Goal: Navigation & Orientation: Find specific page/section

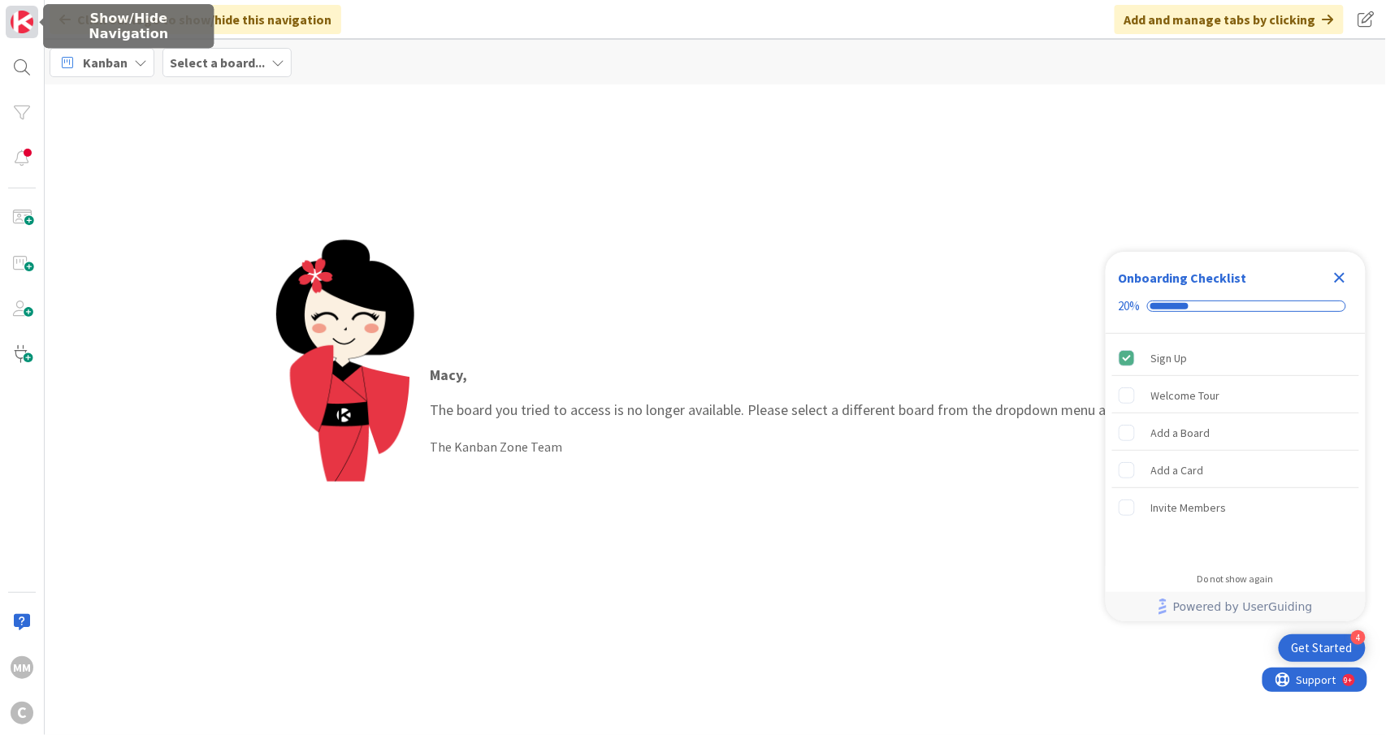
click at [27, 11] on img at bounding box center [22, 22] width 23 height 23
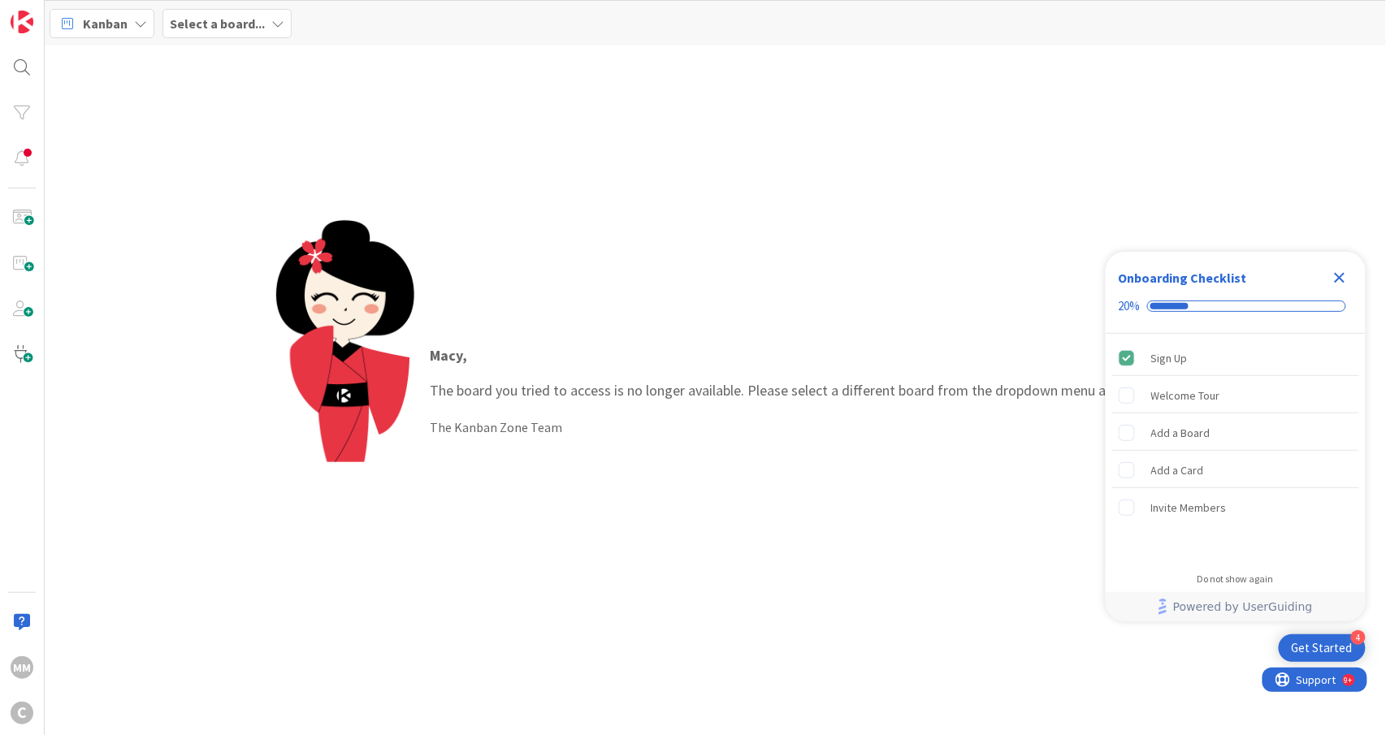
click at [232, 18] on b "Select a board..." at bounding box center [217, 23] width 95 height 16
click at [290, 163] on h4 "Working Invoicing Cycle" at bounding box center [279, 162] width 196 height 16
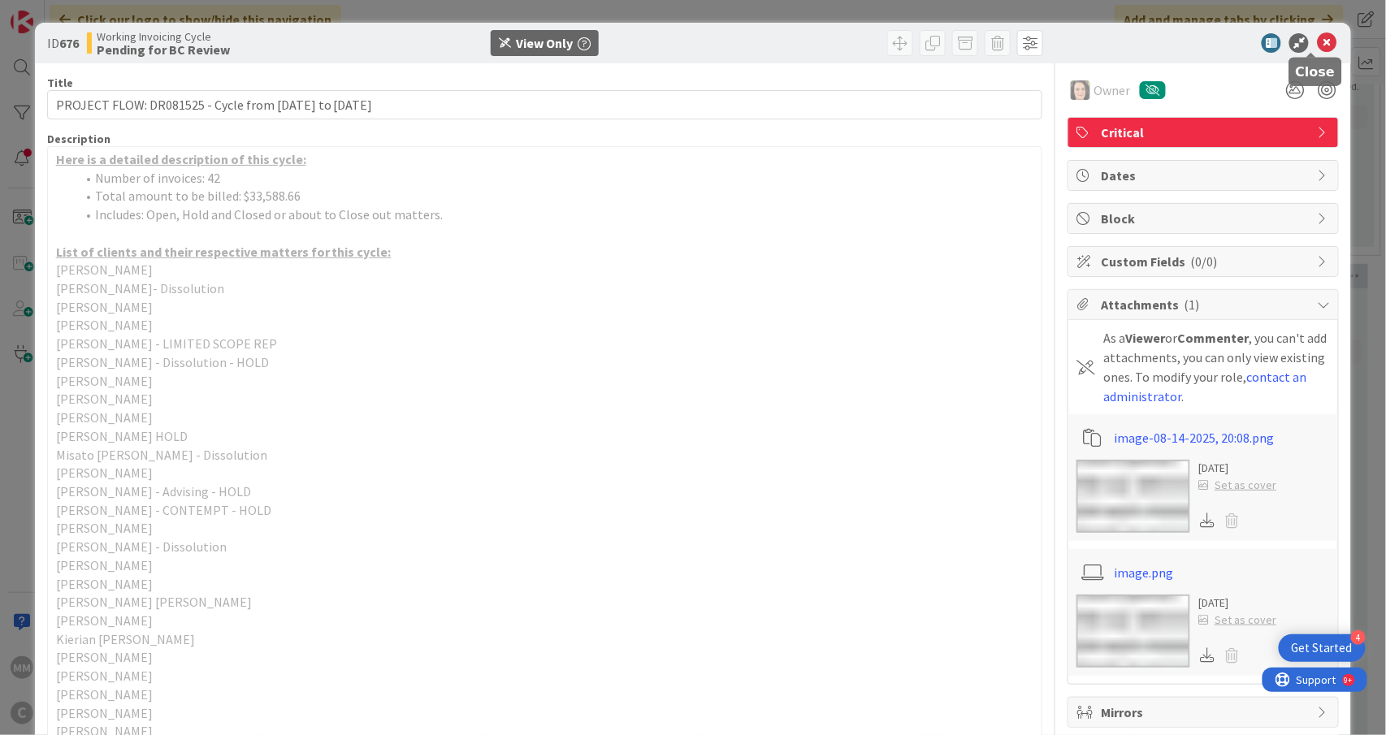
click at [1317, 40] on icon at bounding box center [1327, 43] width 20 height 20
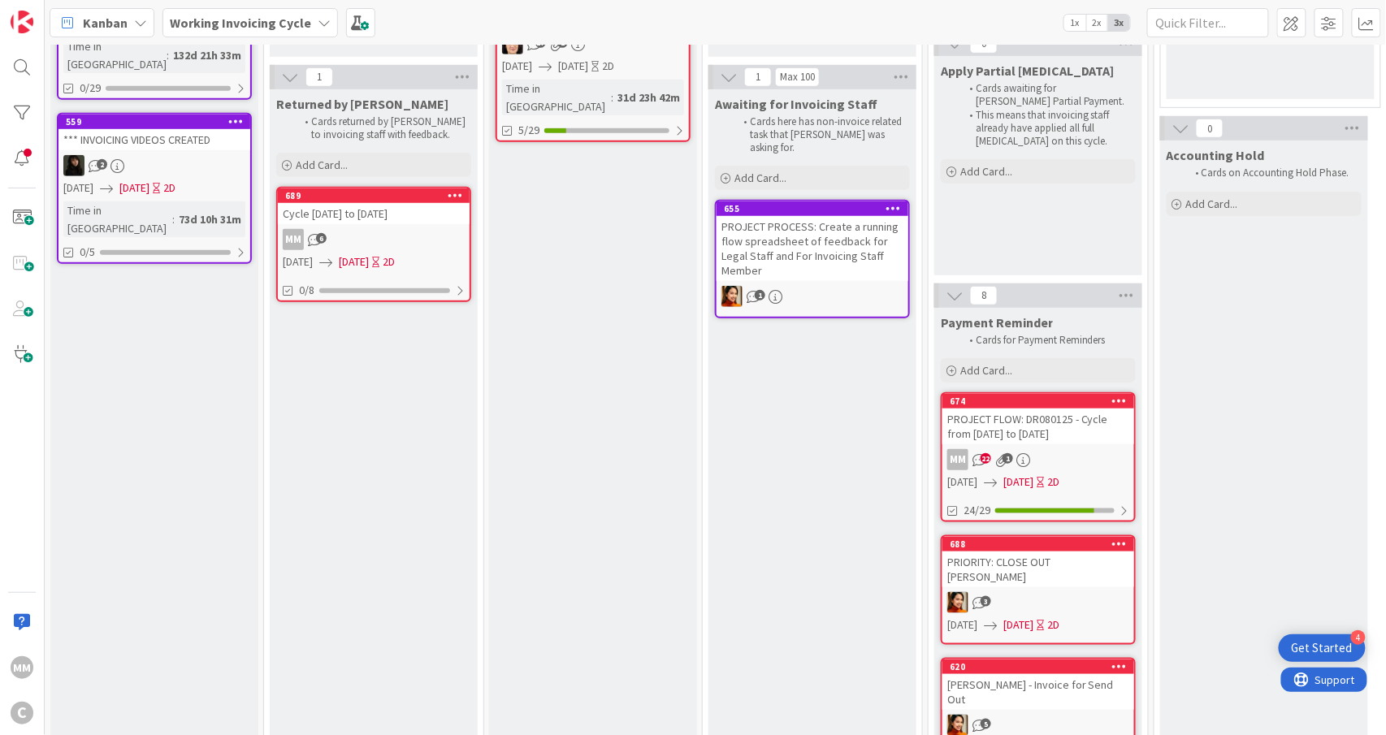
click at [382, 235] on div "MM 6" at bounding box center [374, 239] width 192 height 21
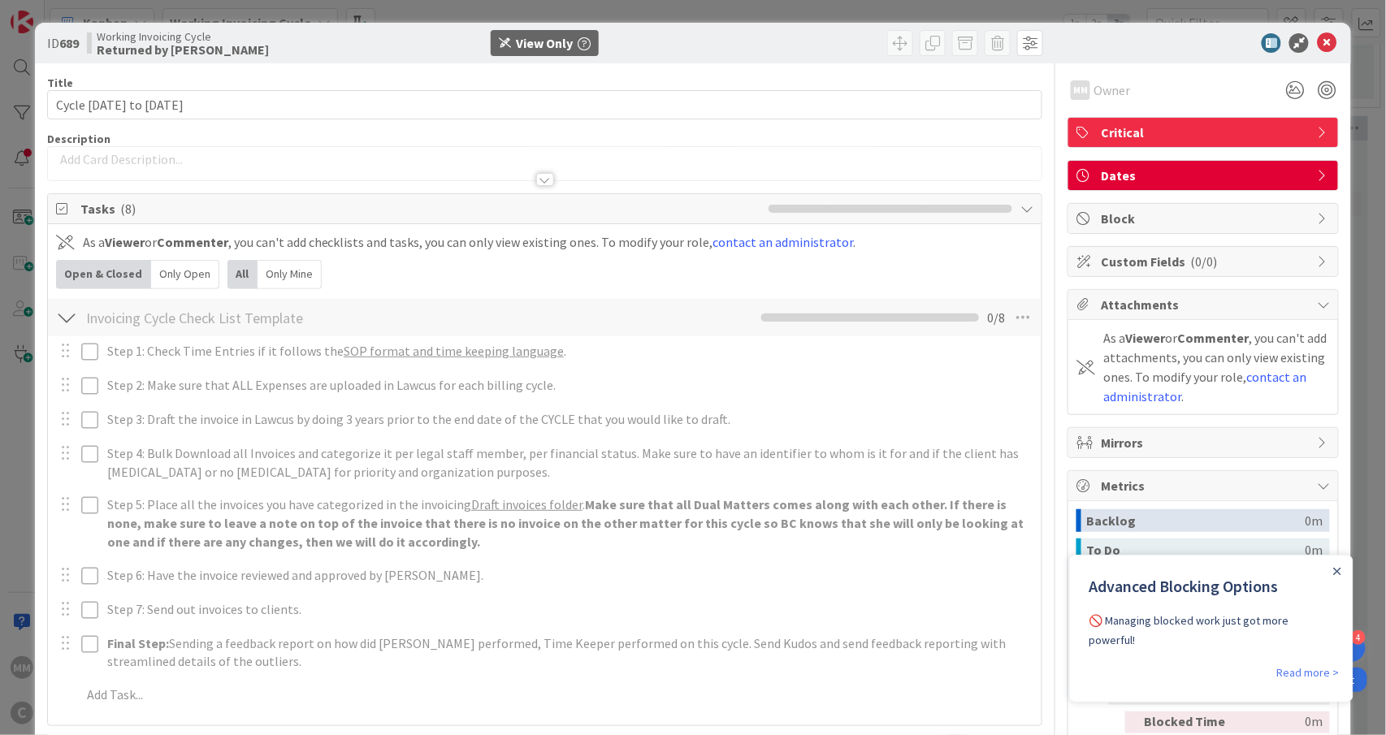
click at [358, 169] on div at bounding box center [545, 171] width 995 height 17
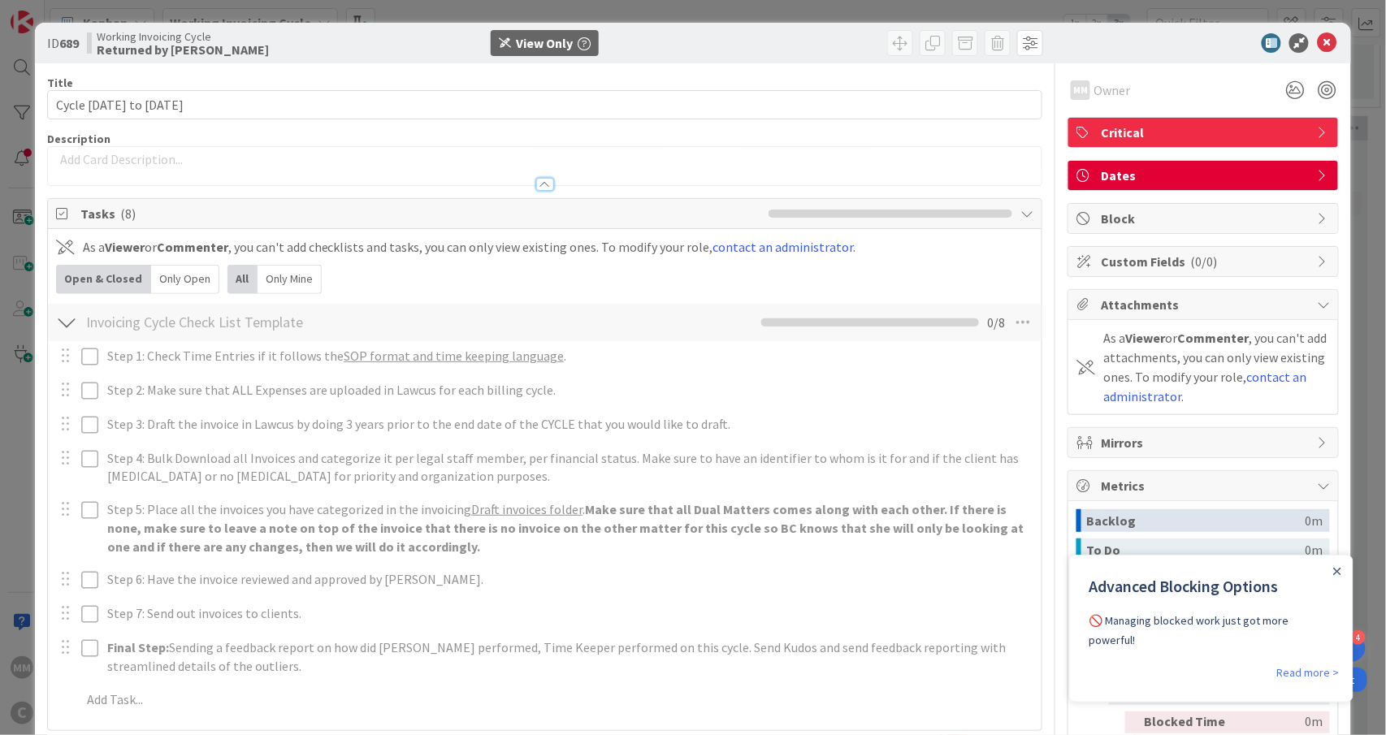
click at [319, 169] on div at bounding box center [545, 176] width 995 height 17
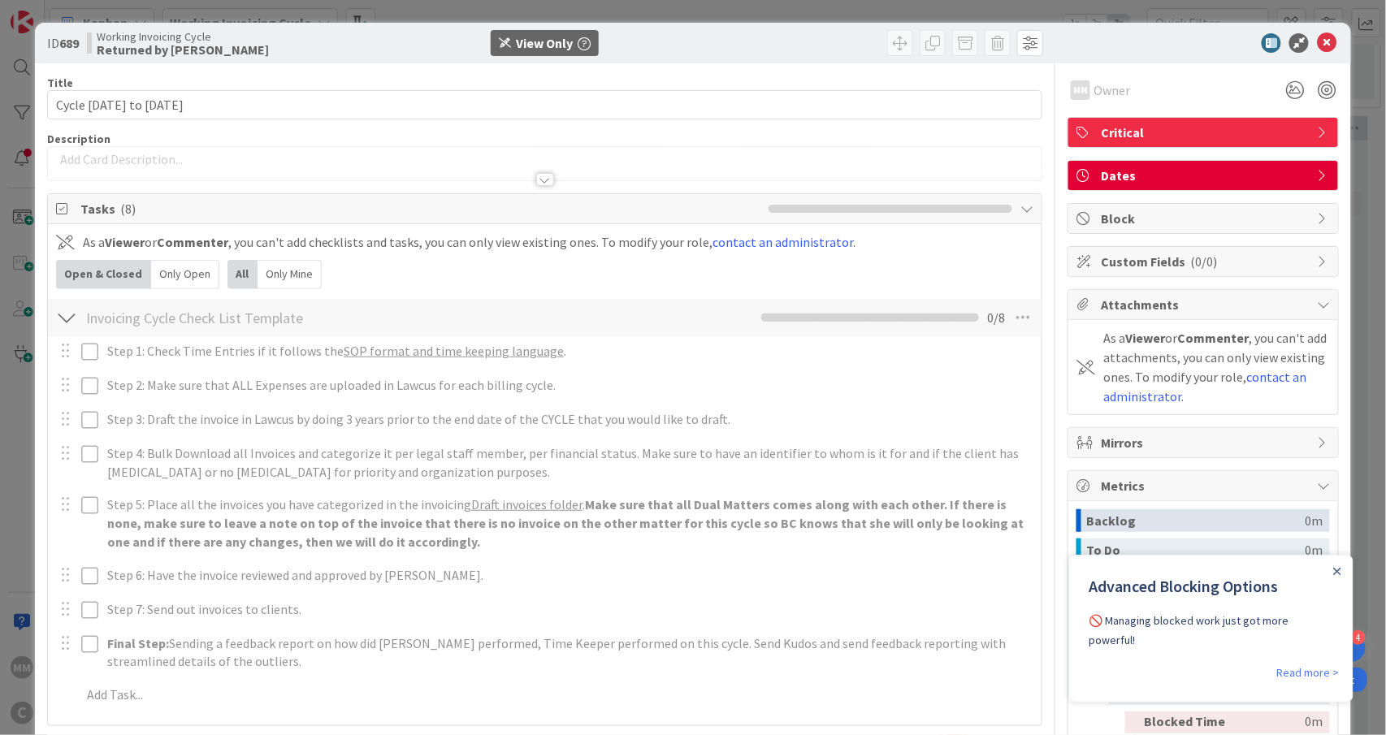
click at [362, 169] on div at bounding box center [545, 171] width 995 height 17
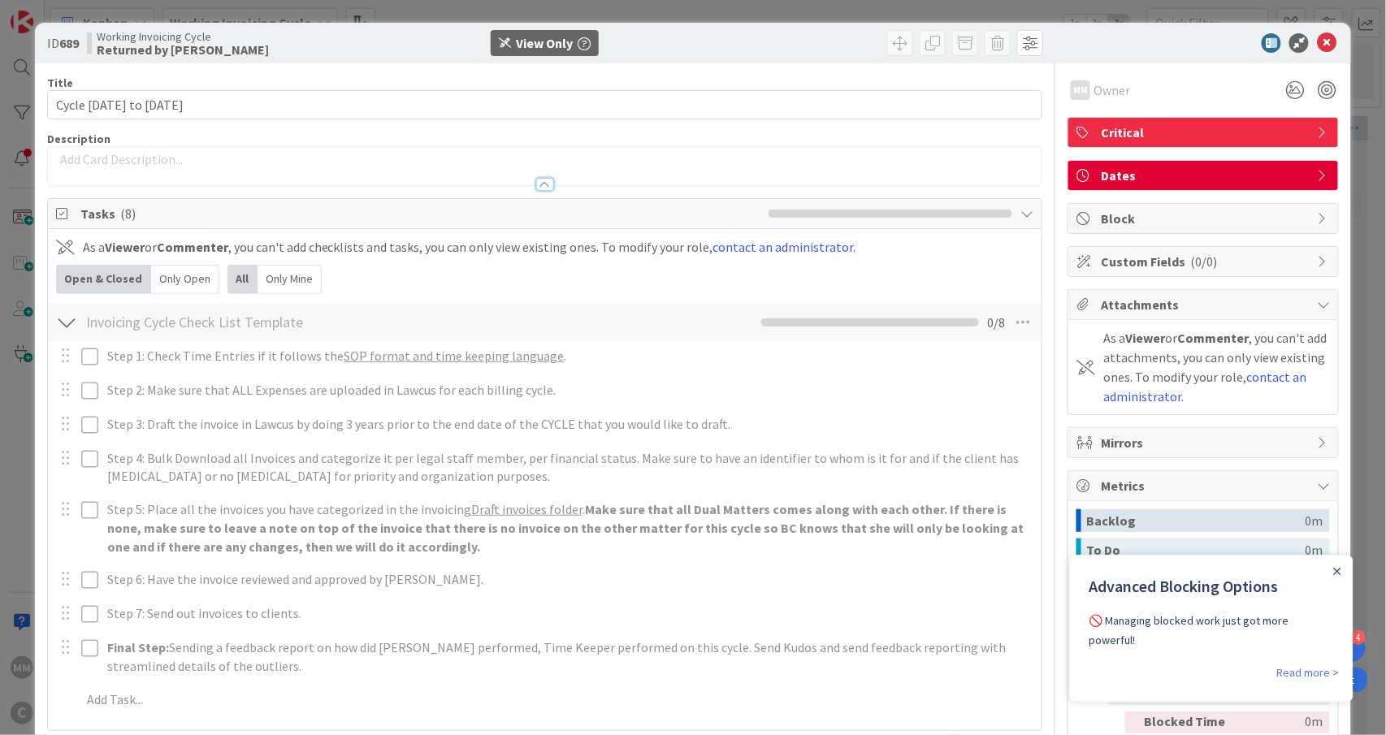
click at [118, 150] on div at bounding box center [545, 166] width 995 height 38
click at [92, 167] on p at bounding box center [545, 159] width 978 height 19
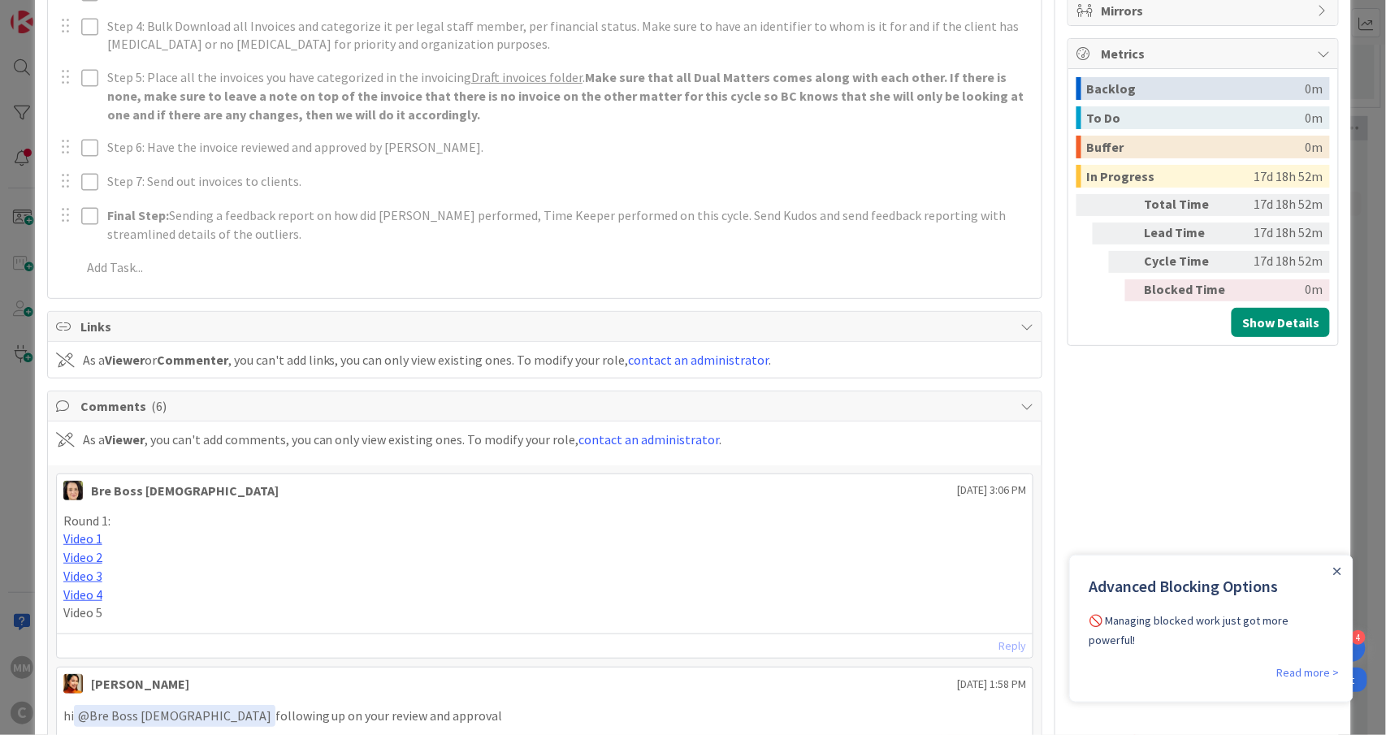
scroll to position [541, 0]
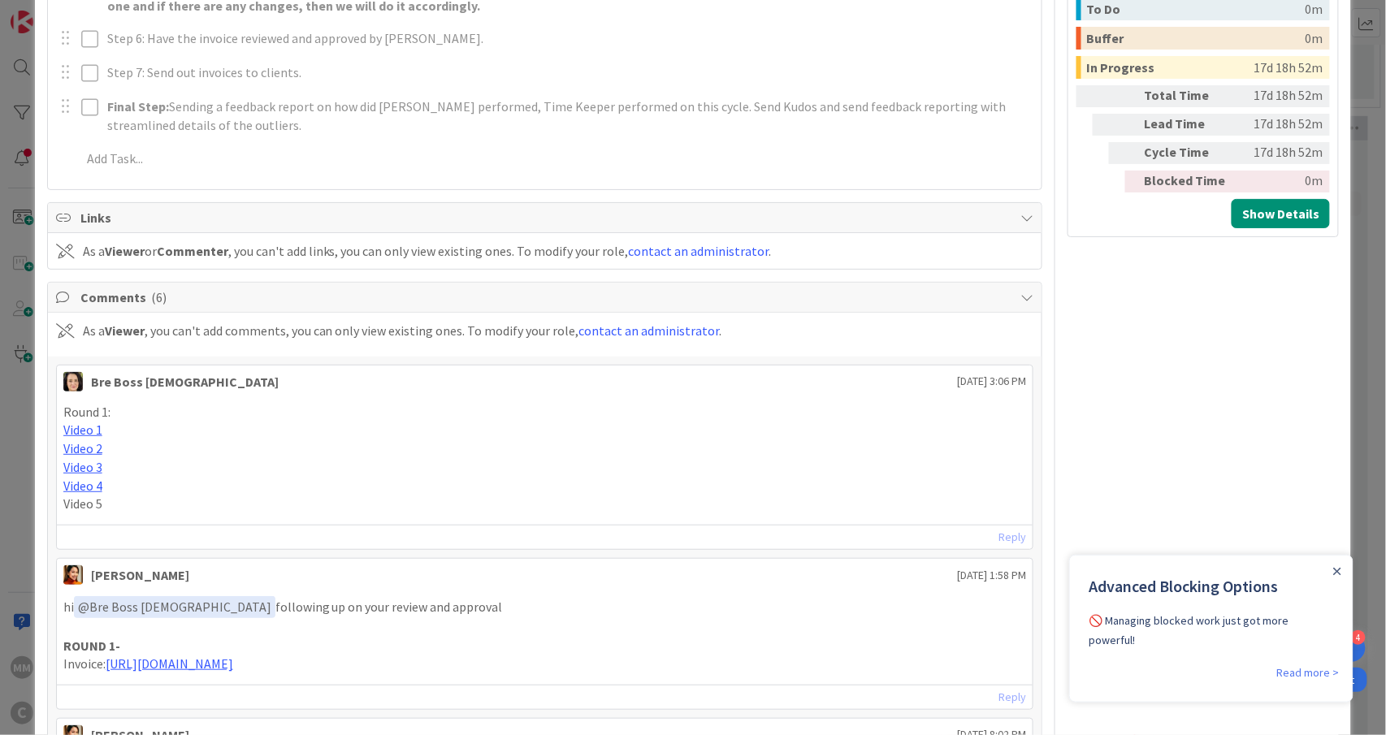
click at [244, 414] on p "Round 1:" at bounding box center [545, 412] width 964 height 19
click at [496, 492] on p "Video 4" at bounding box center [545, 486] width 964 height 19
click at [717, 489] on p "Video 4" at bounding box center [545, 486] width 964 height 19
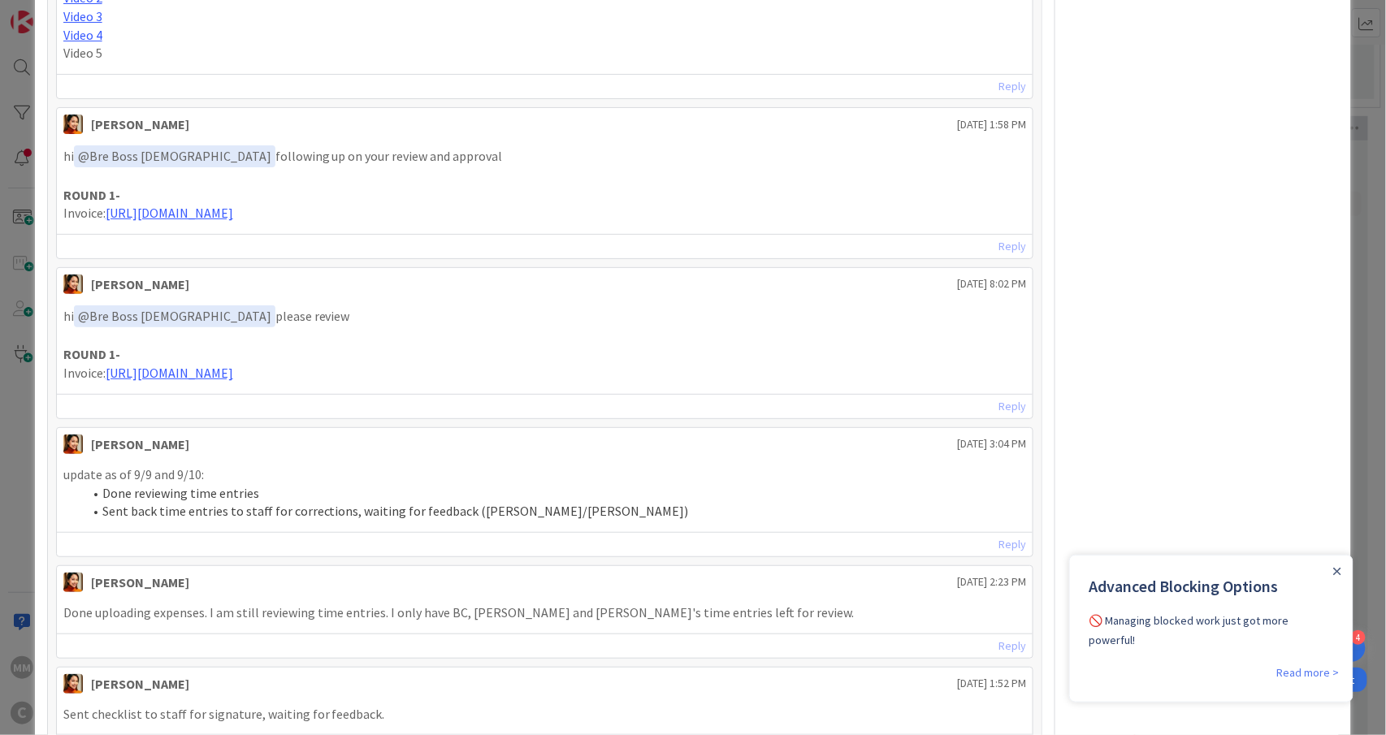
scroll to position [1083, 0]
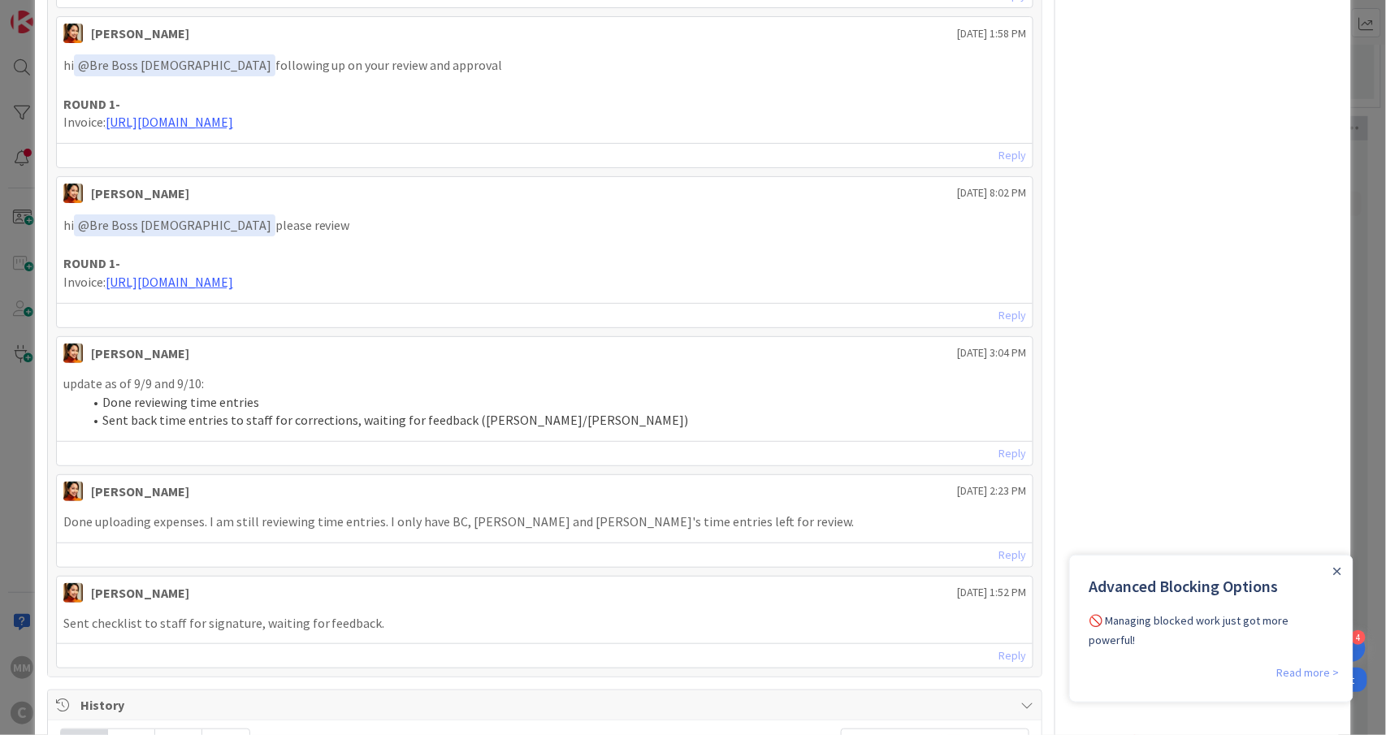
click at [1317, 667] on link "Read more >" at bounding box center [1308, 672] width 63 height 20
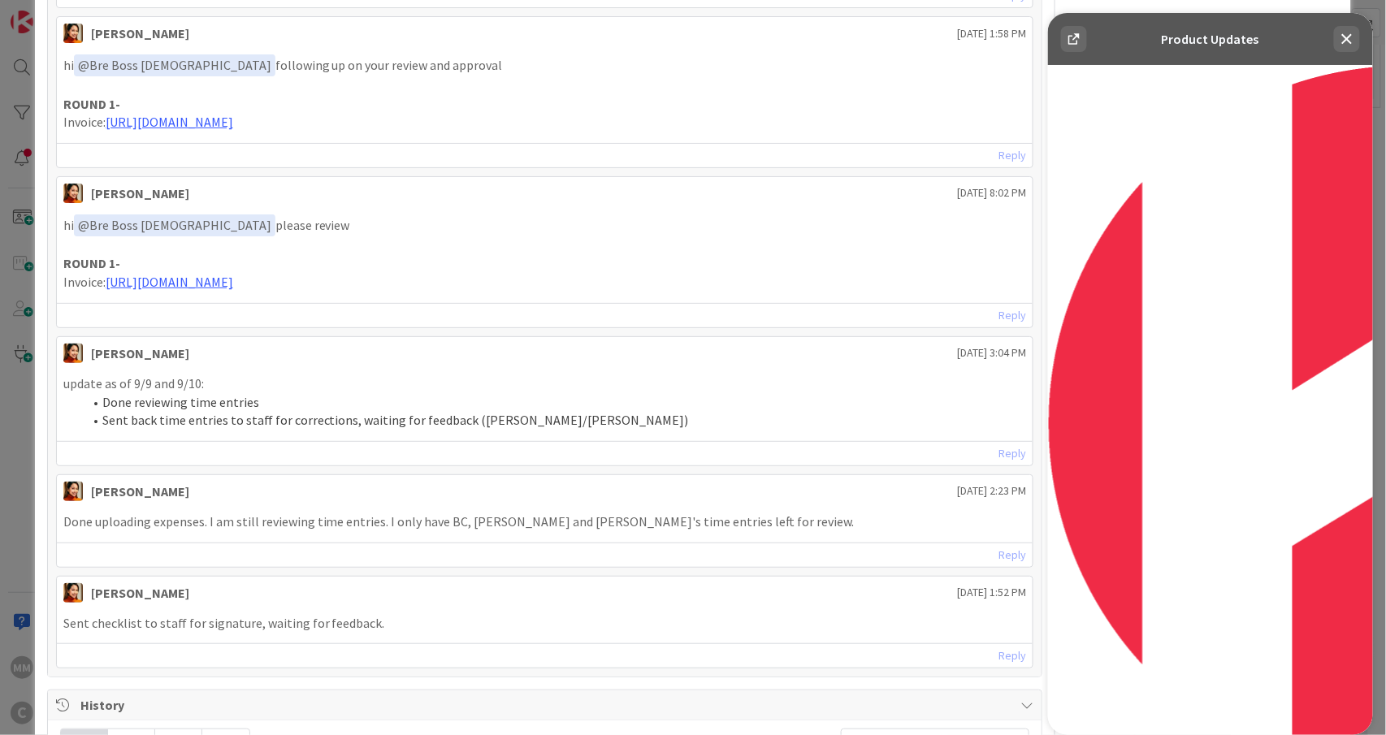
scroll to position [0, 0]
click at [1348, 33] on icon at bounding box center [1347, 39] width 20 height 20
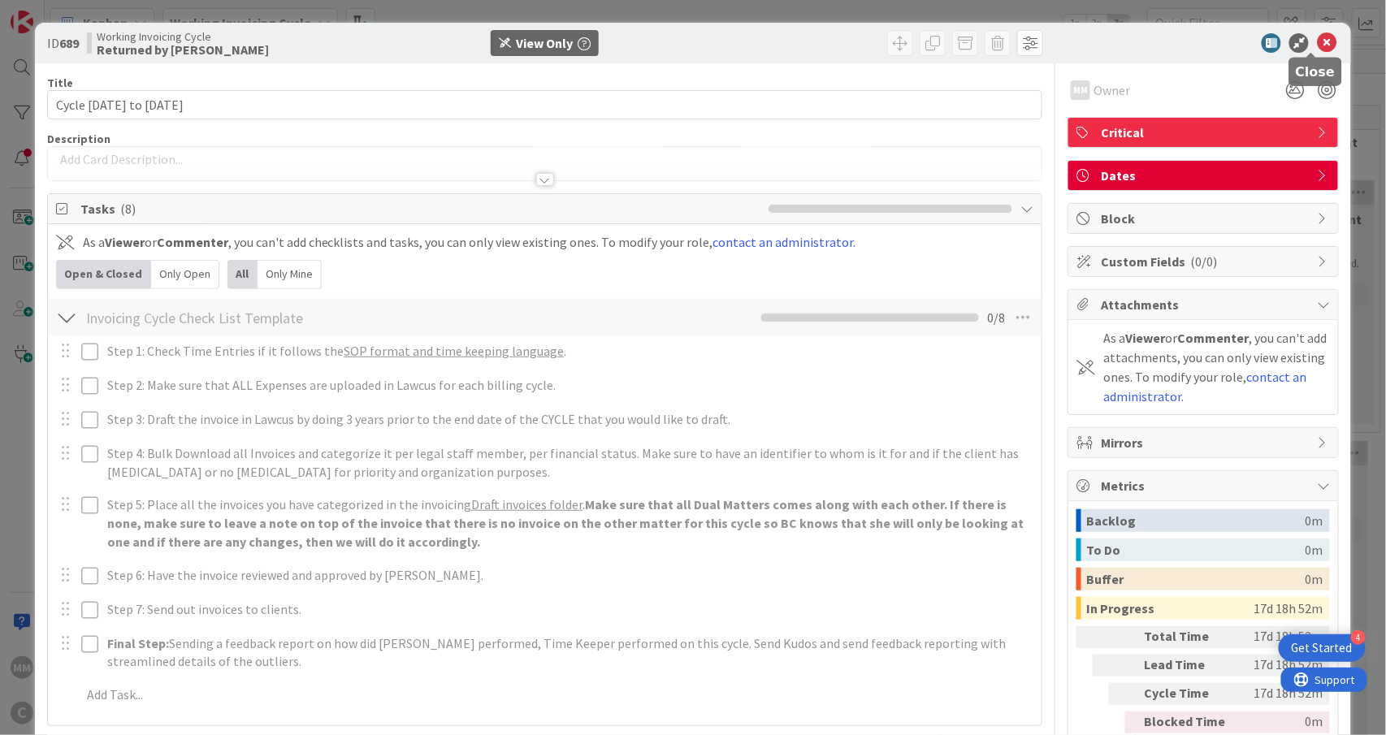
click at [1317, 37] on icon at bounding box center [1327, 43] width 20 height 20
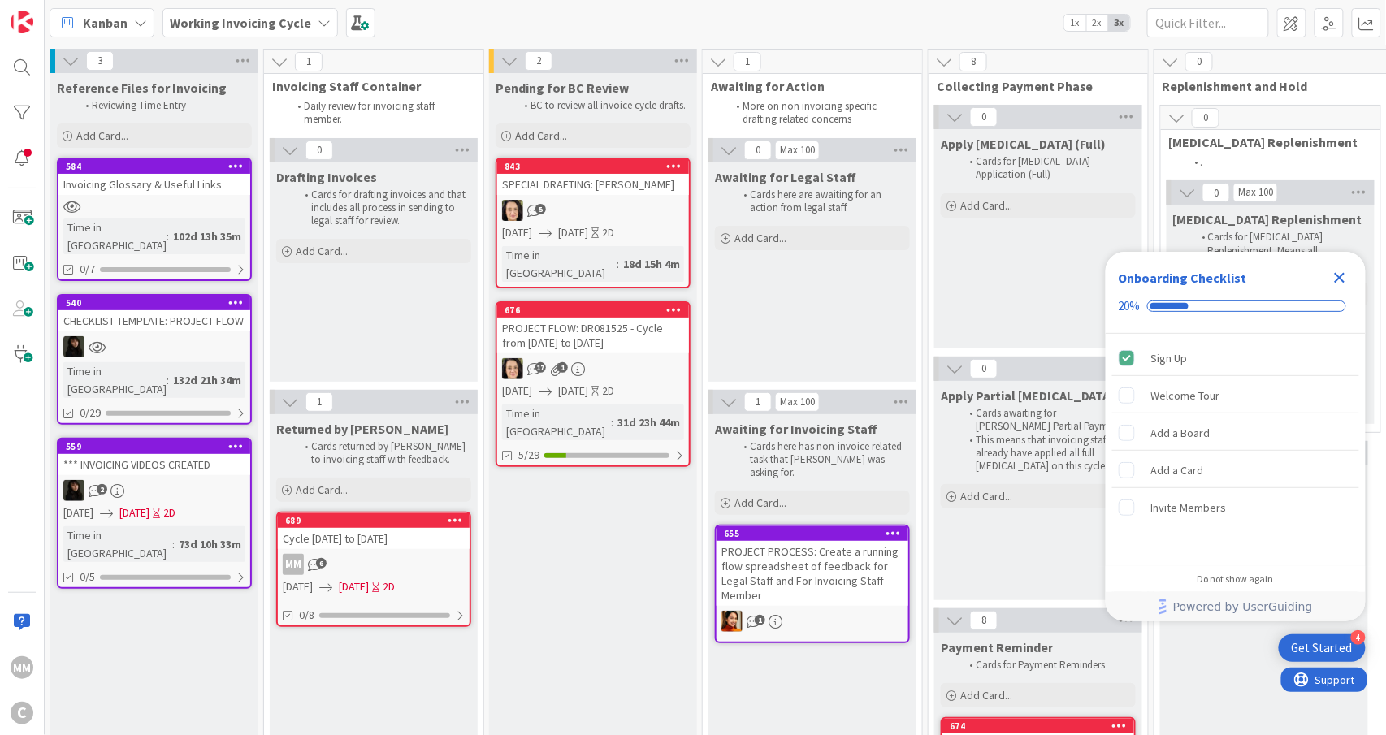
click at [393, 559] on div "MM 6" at bounding box center [374, 564] width 192 height 21
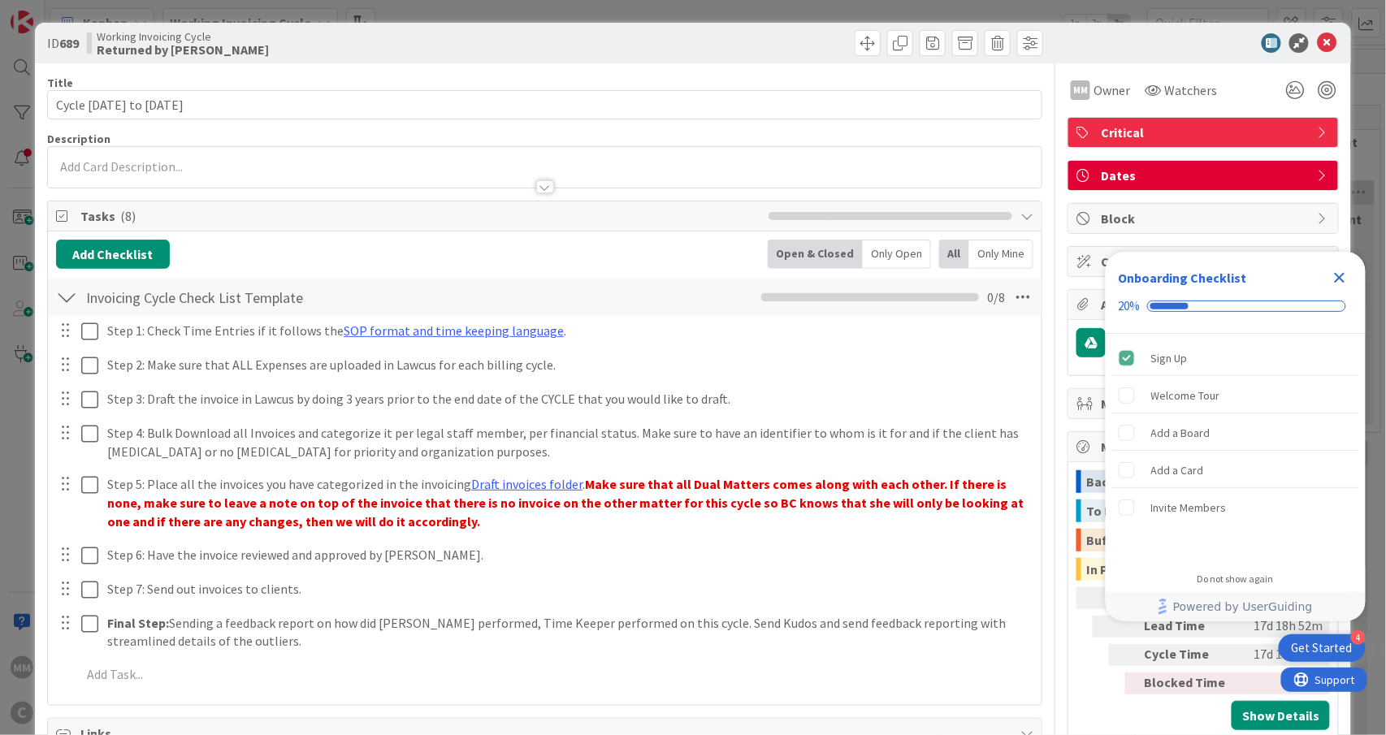
click at [447, 164] on p at bounding box center [545, 167] width 978 height 19
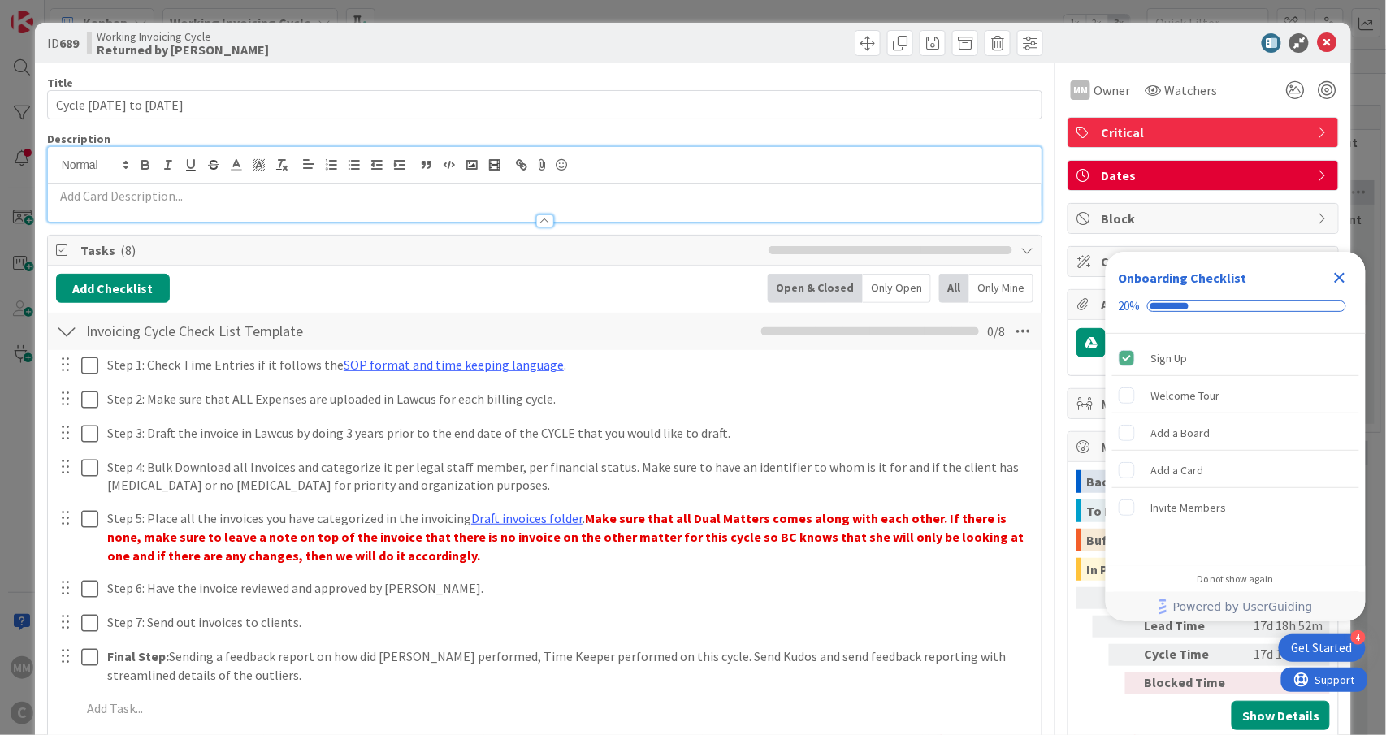
click at [419, 198] on p at bounding box center [545, 196] width 978 height 19
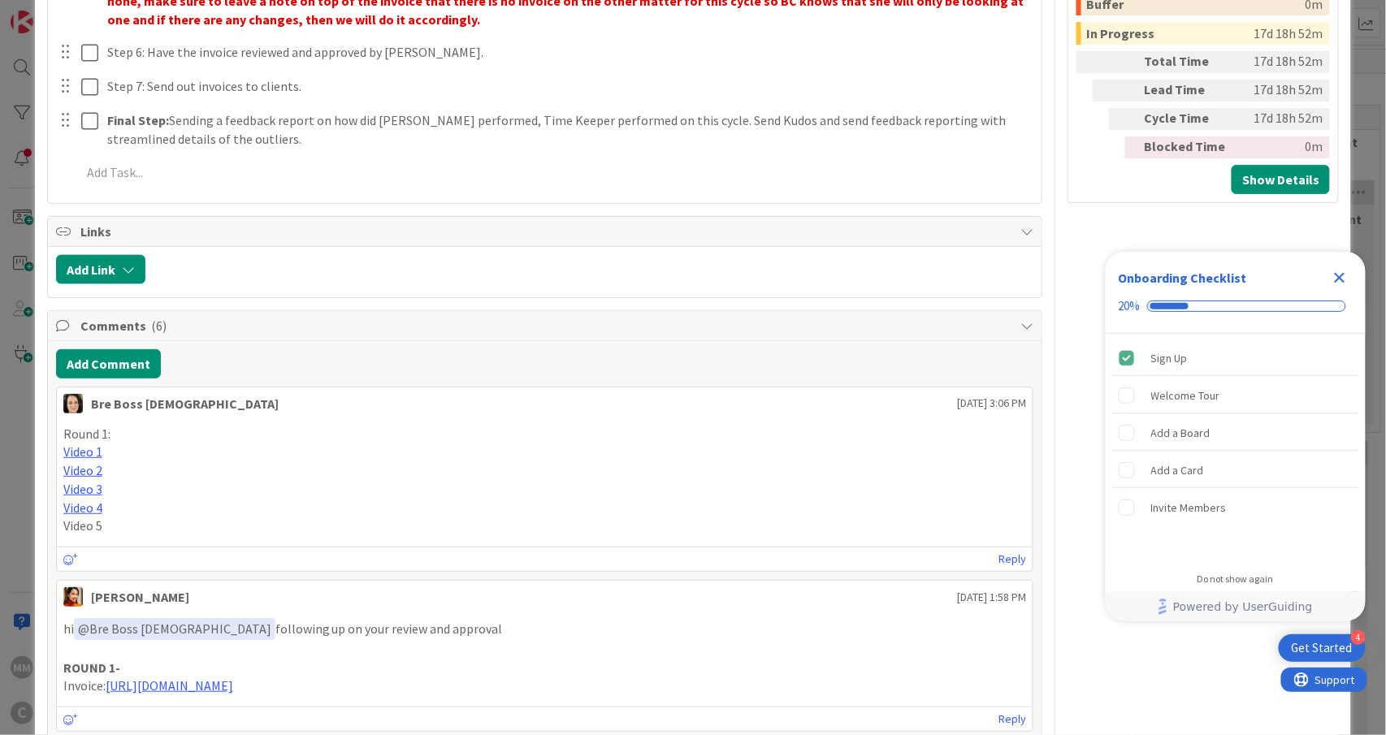
scroll to position [541, 0]
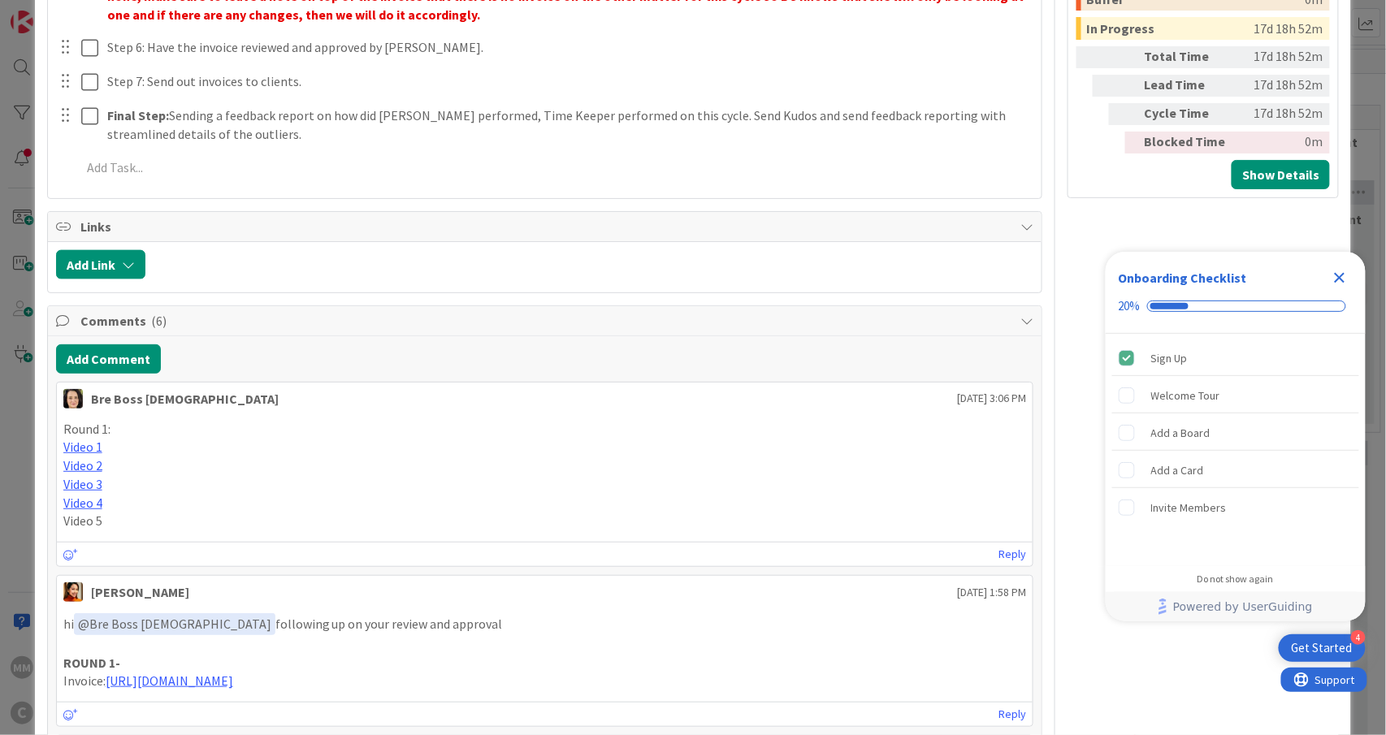
click at [743, 564] on div "Reply" at bounding box center [545, 554] width 977 height 24
click at [1334, 281] on icon "Close Checklist" at bounding box center [1340, 278] width 20 height 20
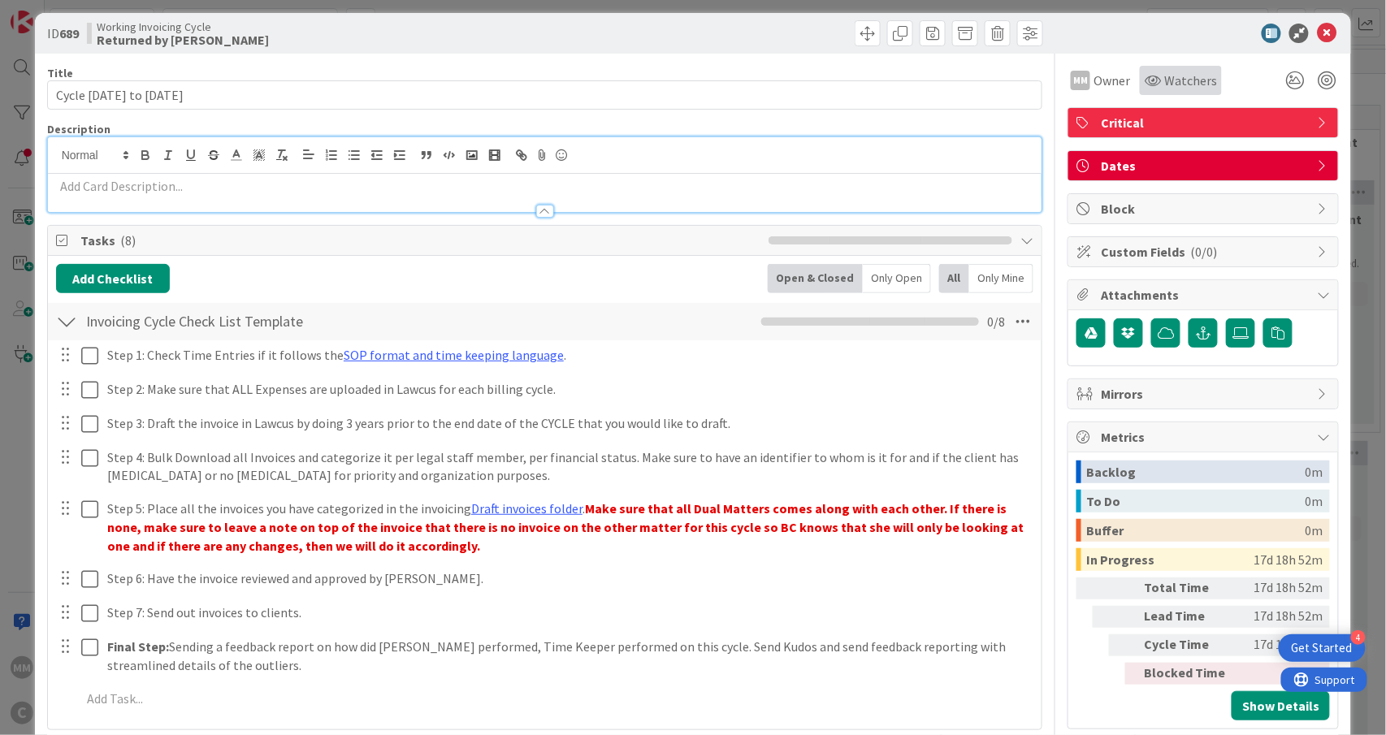
scroll to position [0, 0]
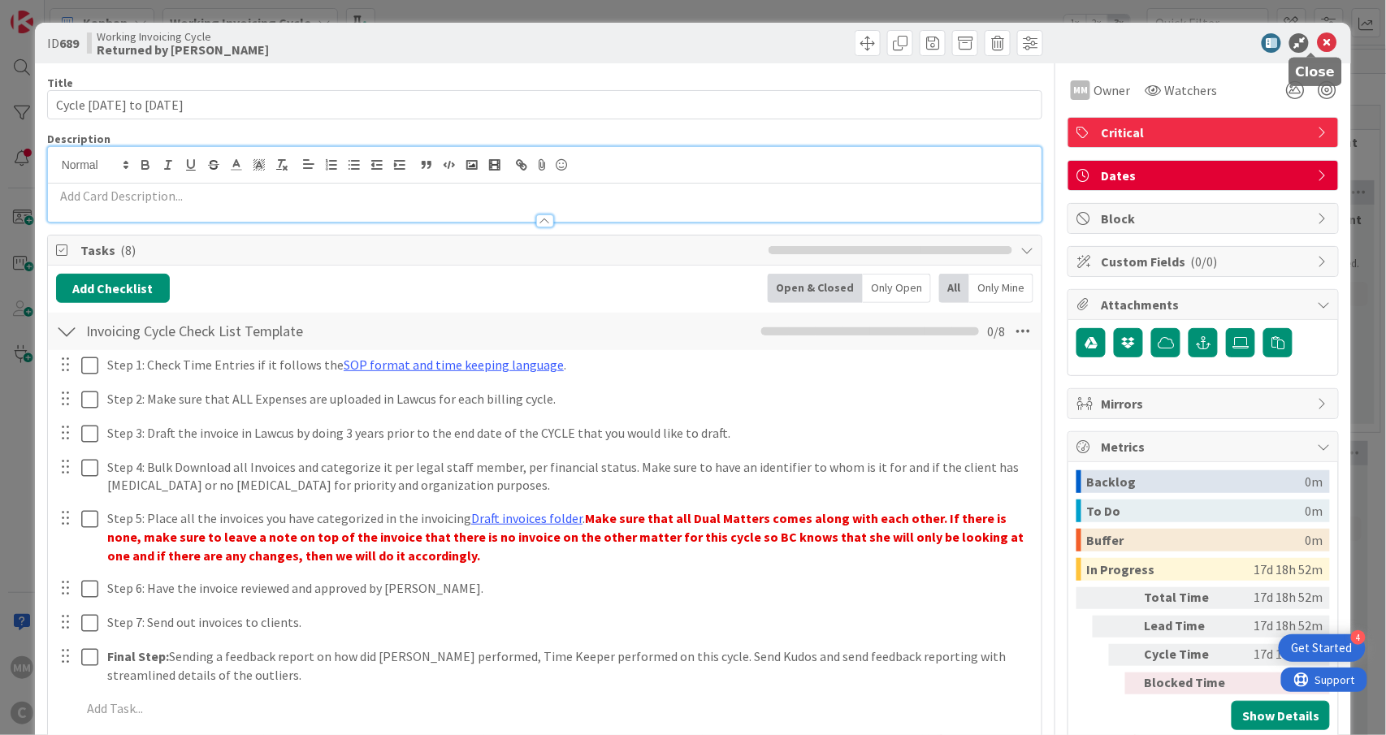
click at [1317, 42] on icon at bounding box center [1327, 43] width 20 height 20
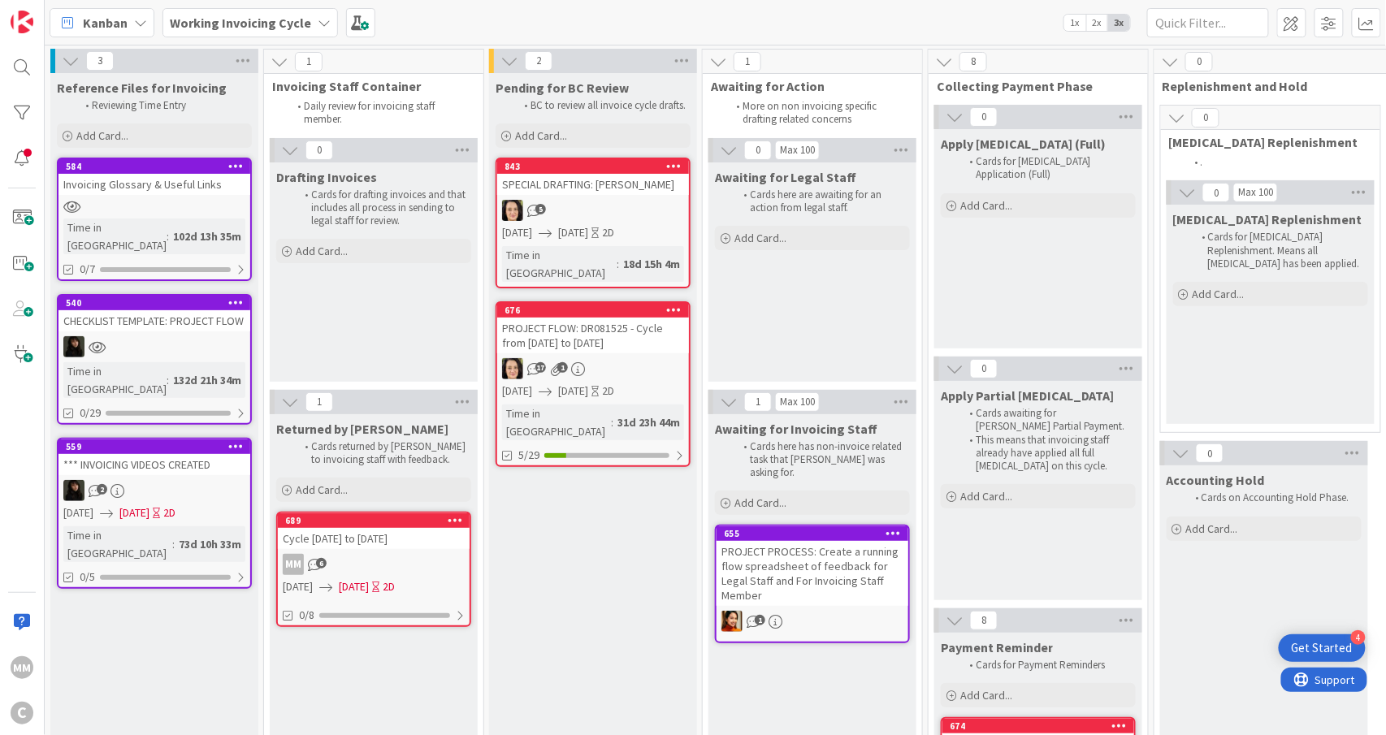
click at [632, 202] on div "5" at bounding box center [593, 210] width 192 height 21
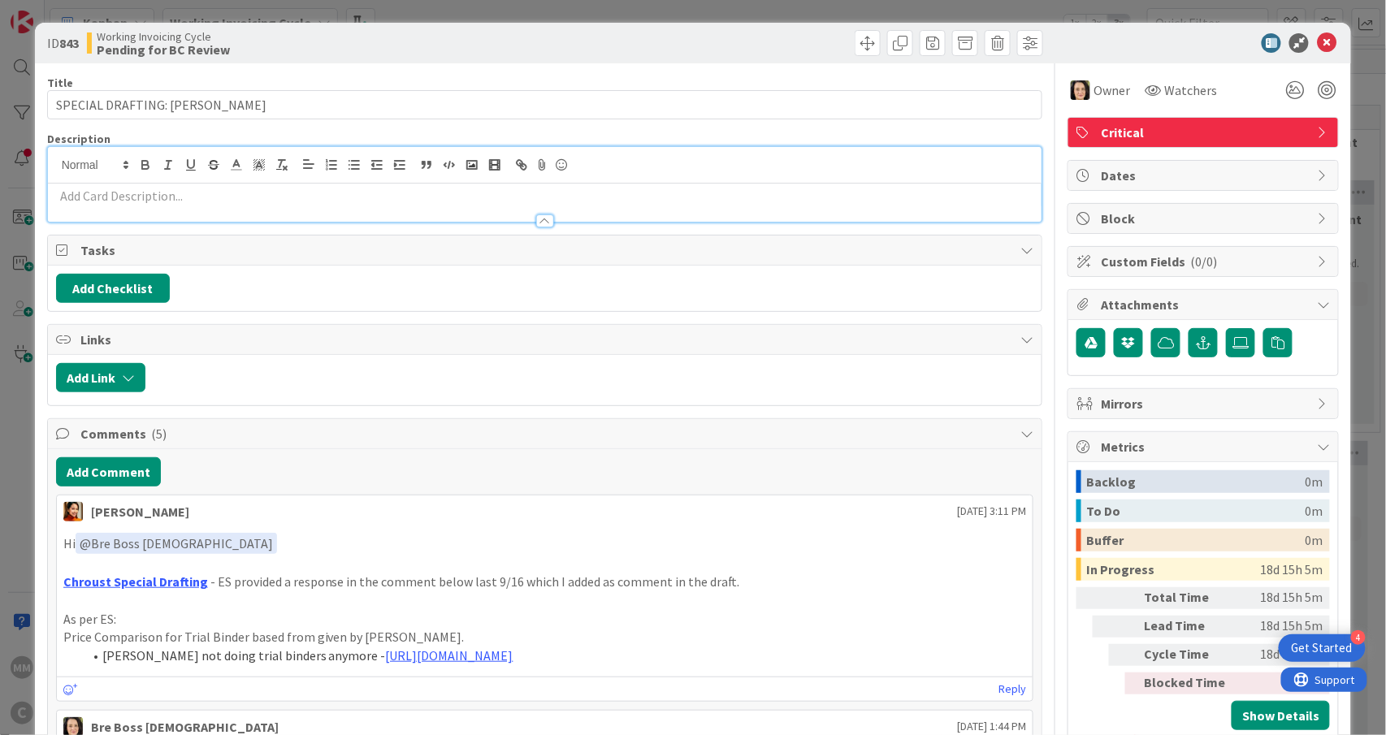
click at [495, 166] on div at bounding box center [545, 184] width 995 height 75
click at [653, 198] on p at bounding box center [545, 196] width 978 height 19
click at [1317, 46] on icon at bounding box center [1327, 43] width 20 height 20
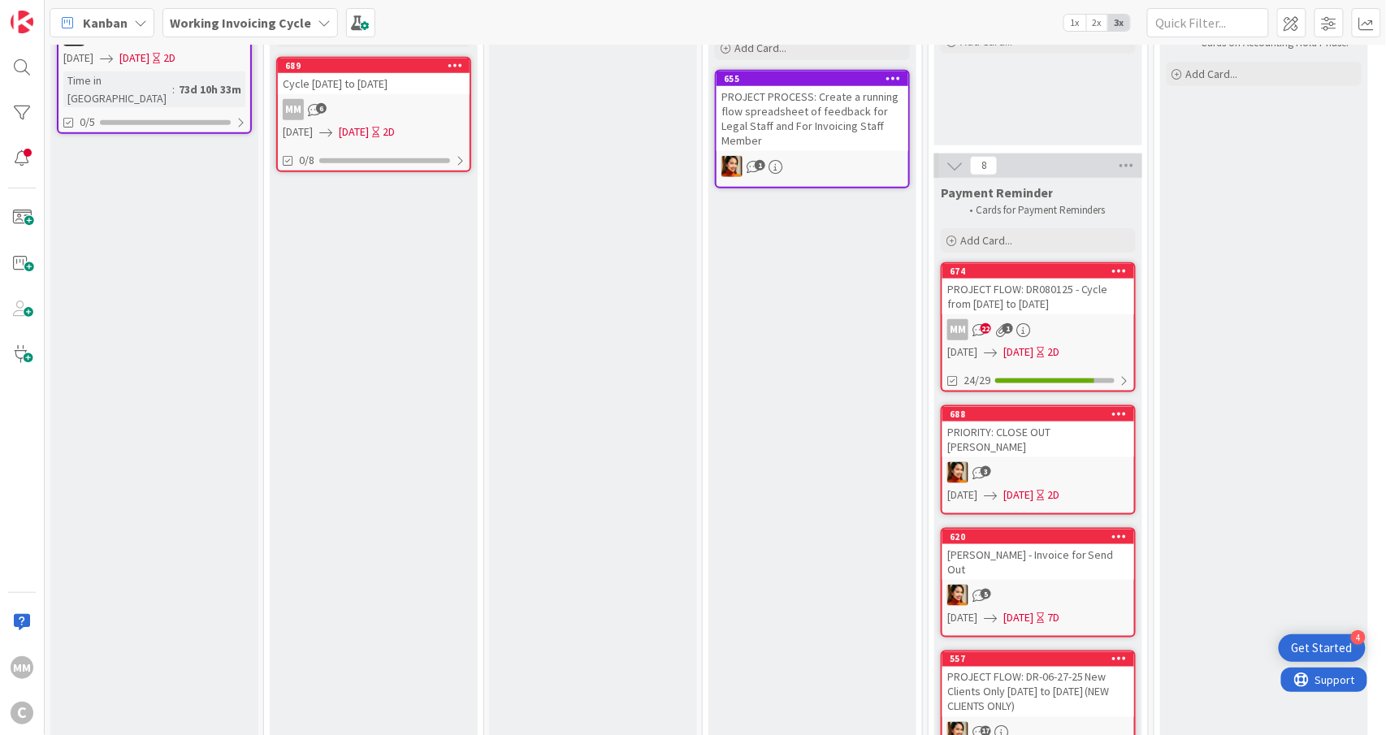
scroll to position [541, 0]
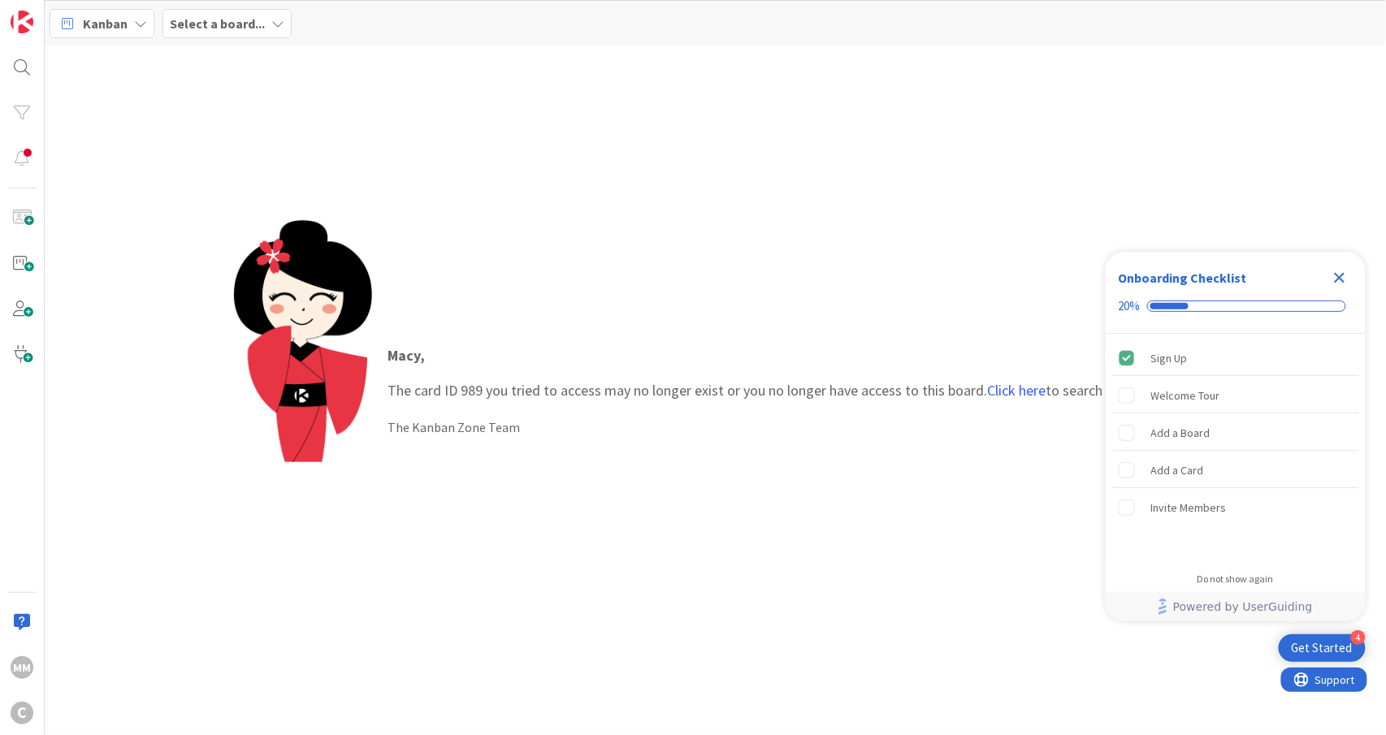
click at [235, 15] on b "Select a board..." at bounding box center [217, 23] width 95 height 16
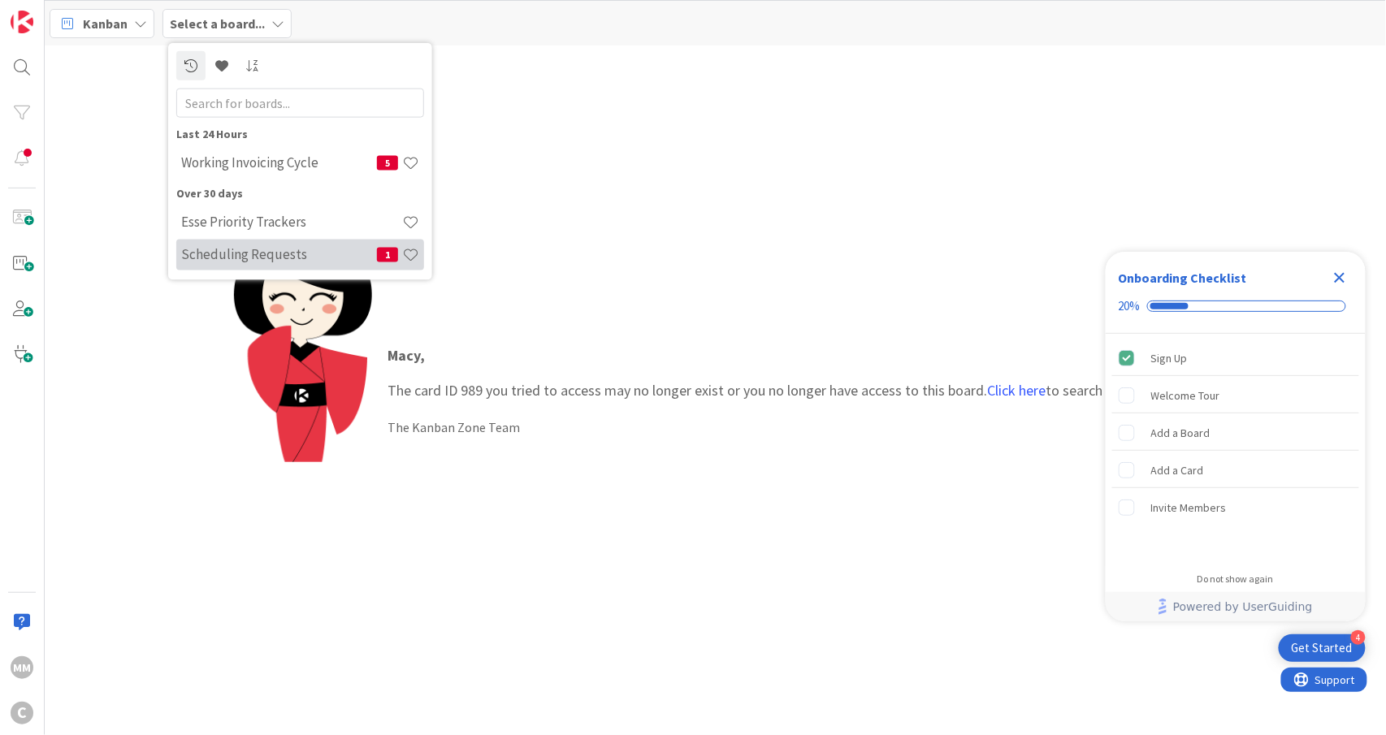
click at [260, 248] on h4 "Scheduling Requests" at bounding box center [279, 254] width 196 height 16
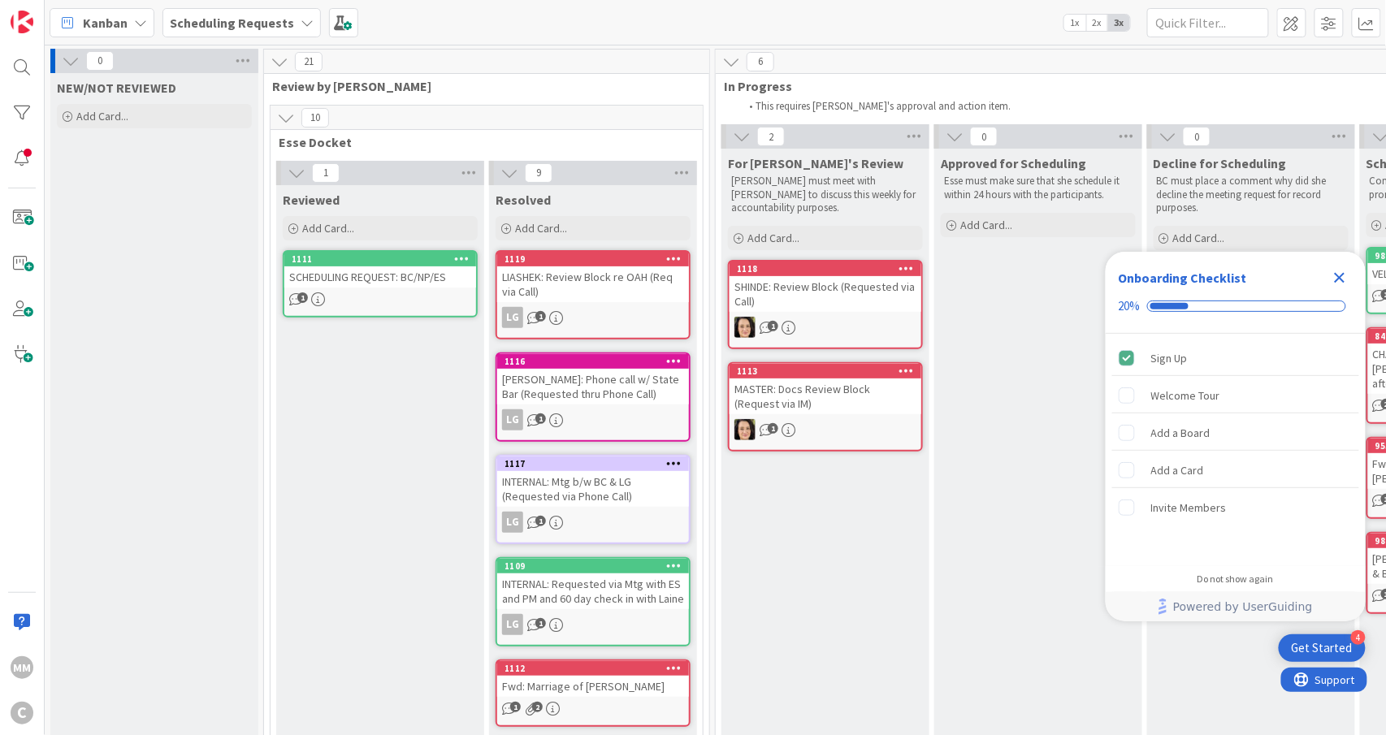
click at [1339, 276] on icon "Close Checklist" at bounding box center [1340, 278] width 11 height 11
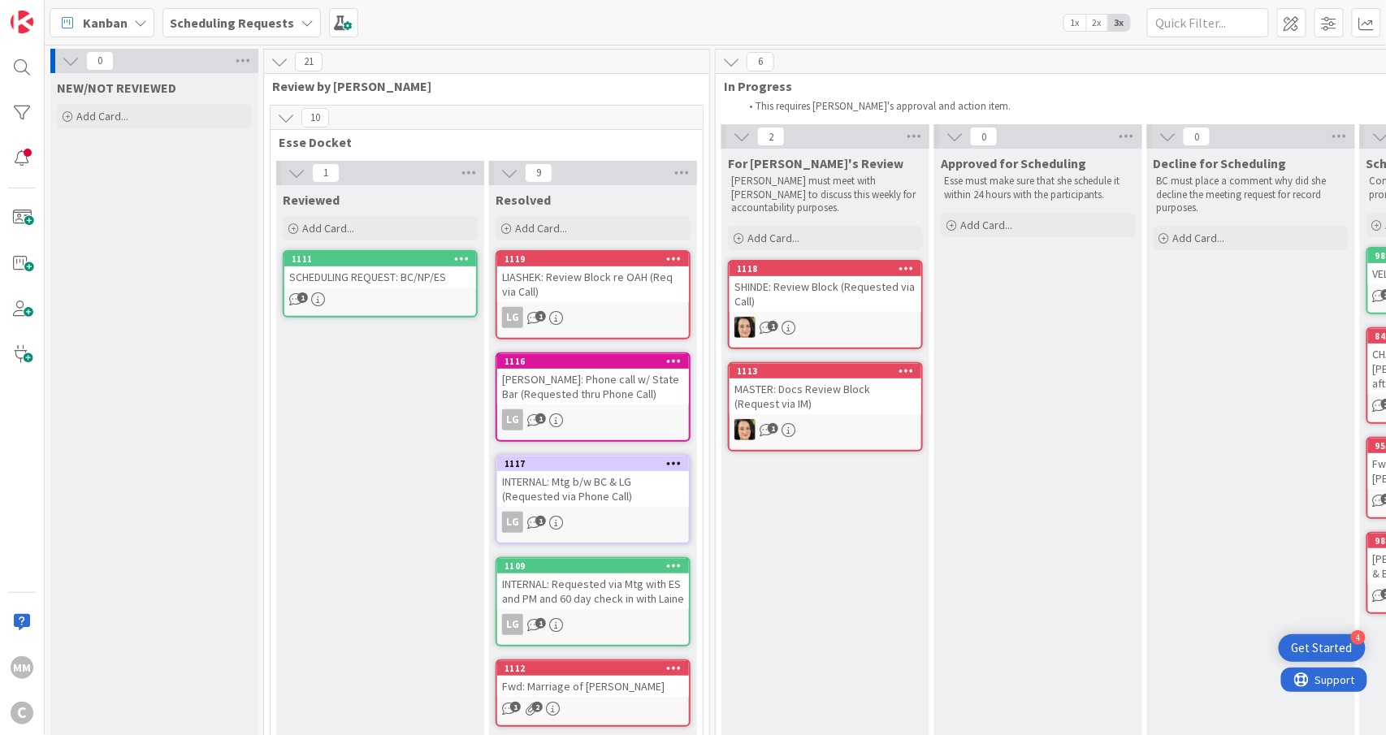
click at [355, 280] on div "SCHEDULING REQUEST: BC/NP/ES" at bounding box center [380, 277] width 192 height 21
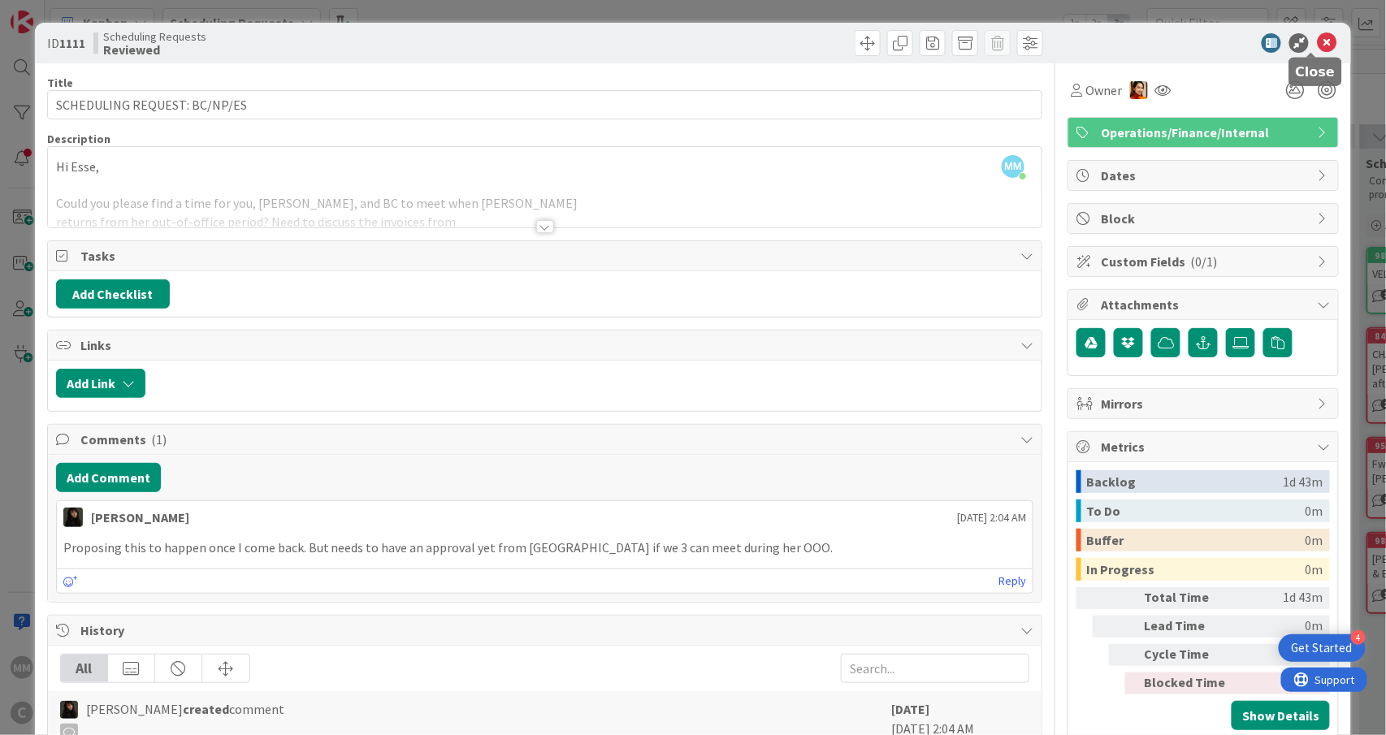
click at [1317, 37] on icon at bounding box center [1327, 43] width 20 height 20
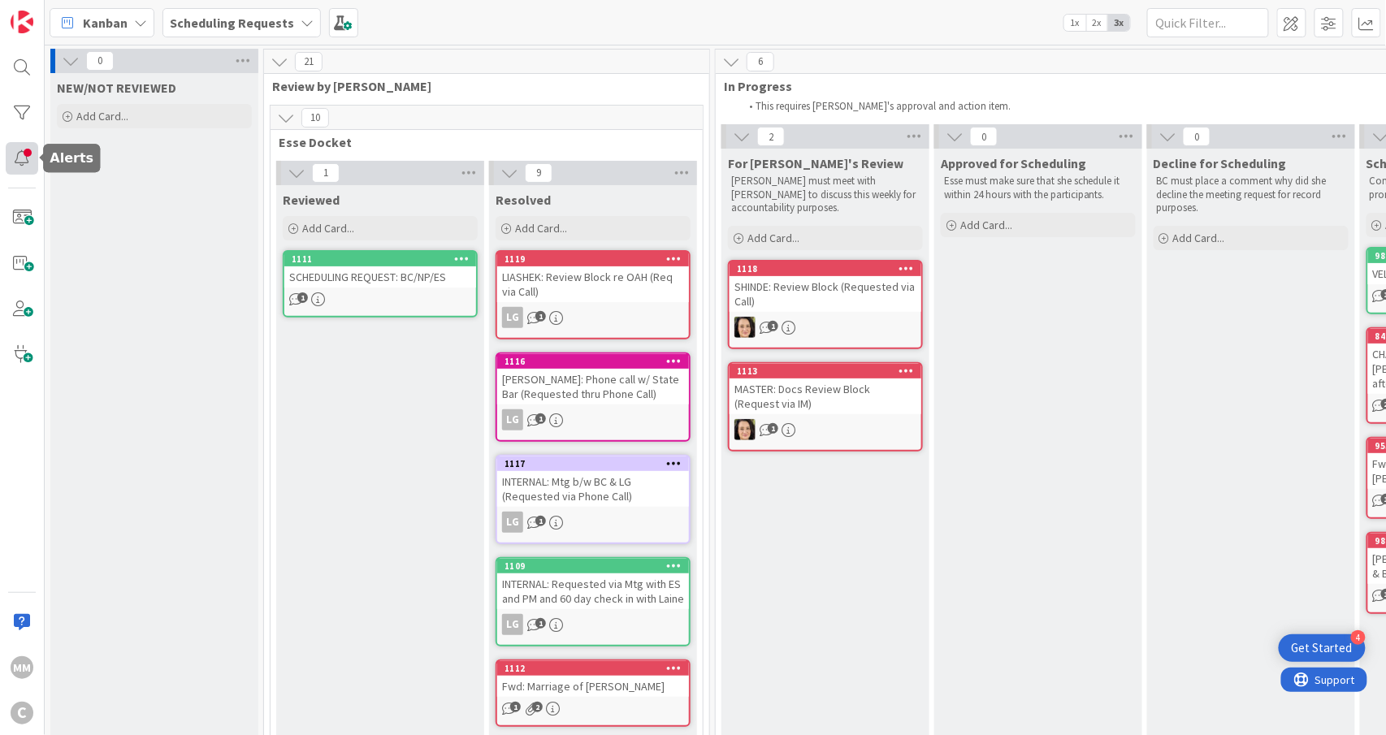
click at [21, 156] on div at bounding box center [22, 158] width 33 height 33
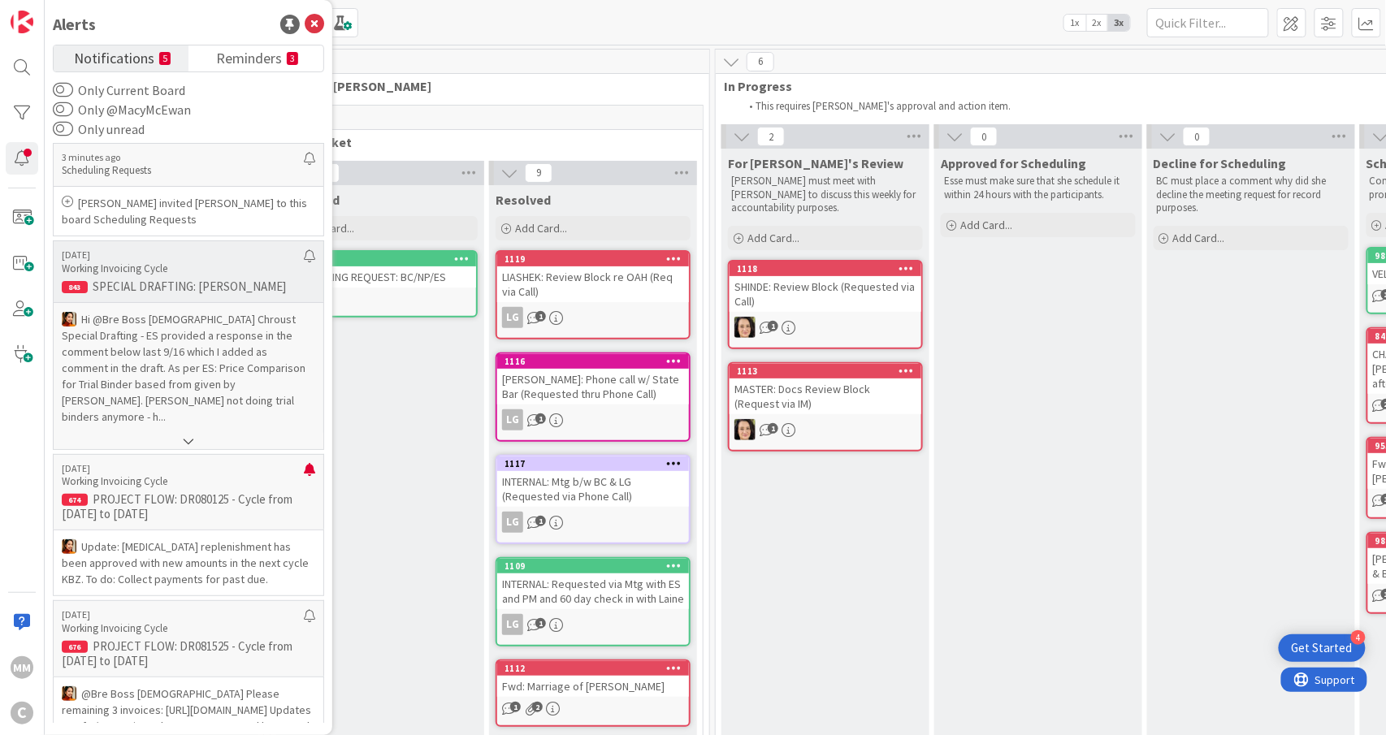
click at [157, 345] on p "Hi ﻿@Bre Boss [DEMOGRAPHIC_DATA]﻿ Chroust Special Drafting - ES provided a resp…" at bounding box center [189, 368] width 254 height 114
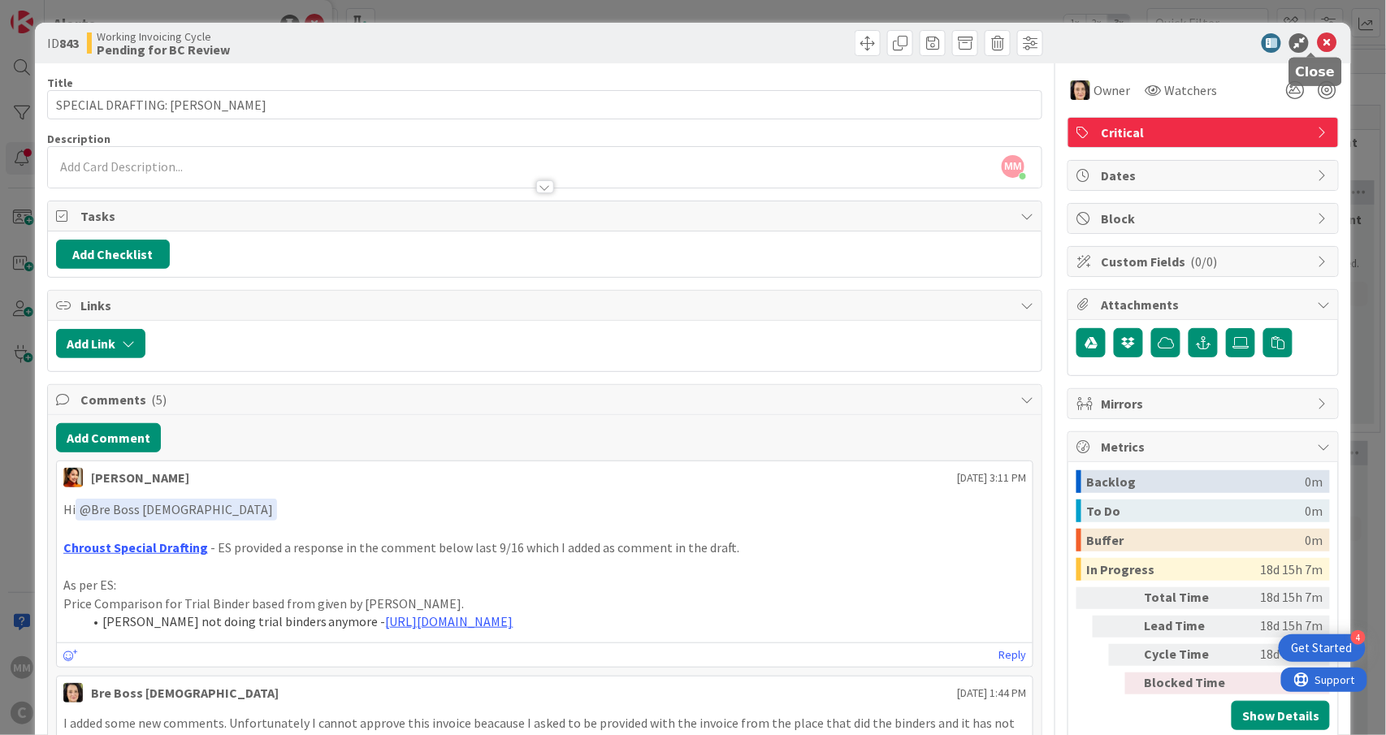
click at [1317, 39] on icon at bounding box center [1327, 43] width 20 height 20
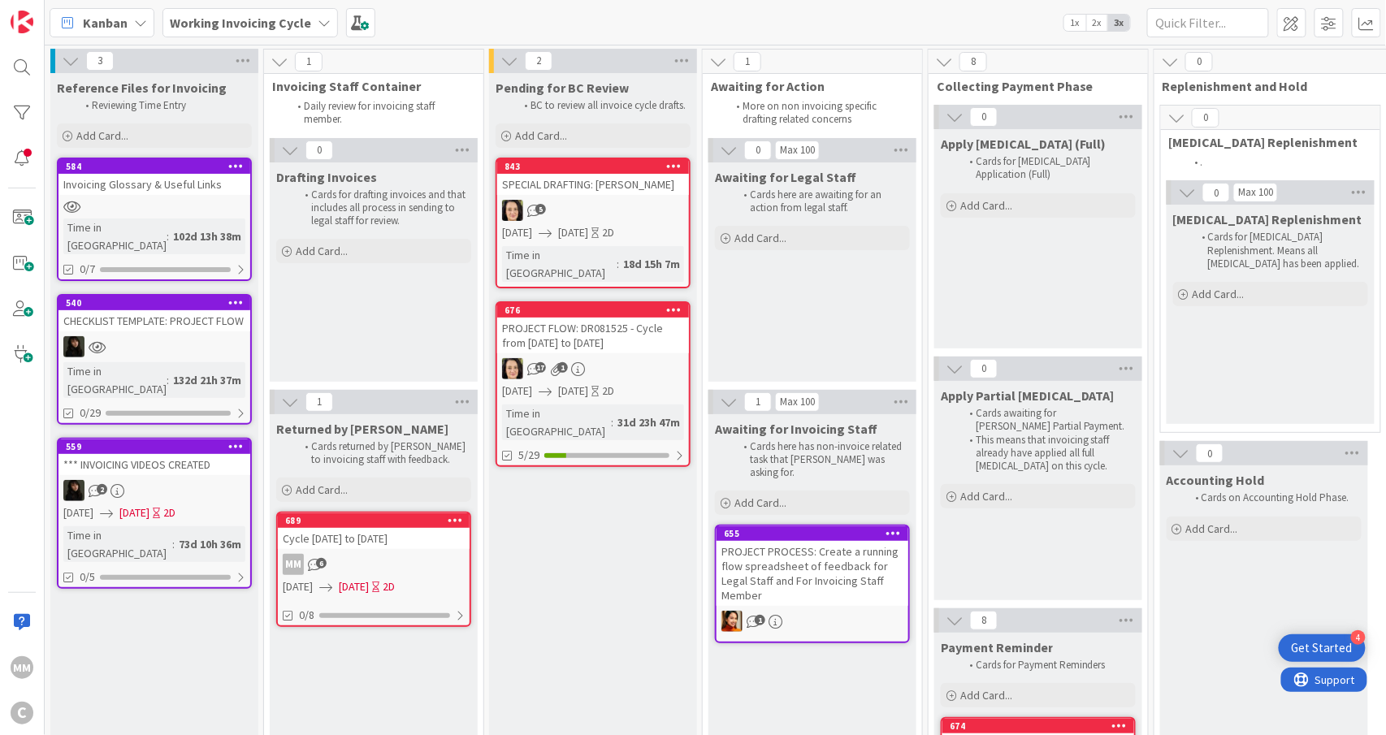
click at [632, 336] on div "676 PROJECT FLOW: DR081525 - Cycle from [DATE] to [DATE] 1 [DATE] [DATE] 2D Tim…" at bounding box center [593, 384] width 195 height 166
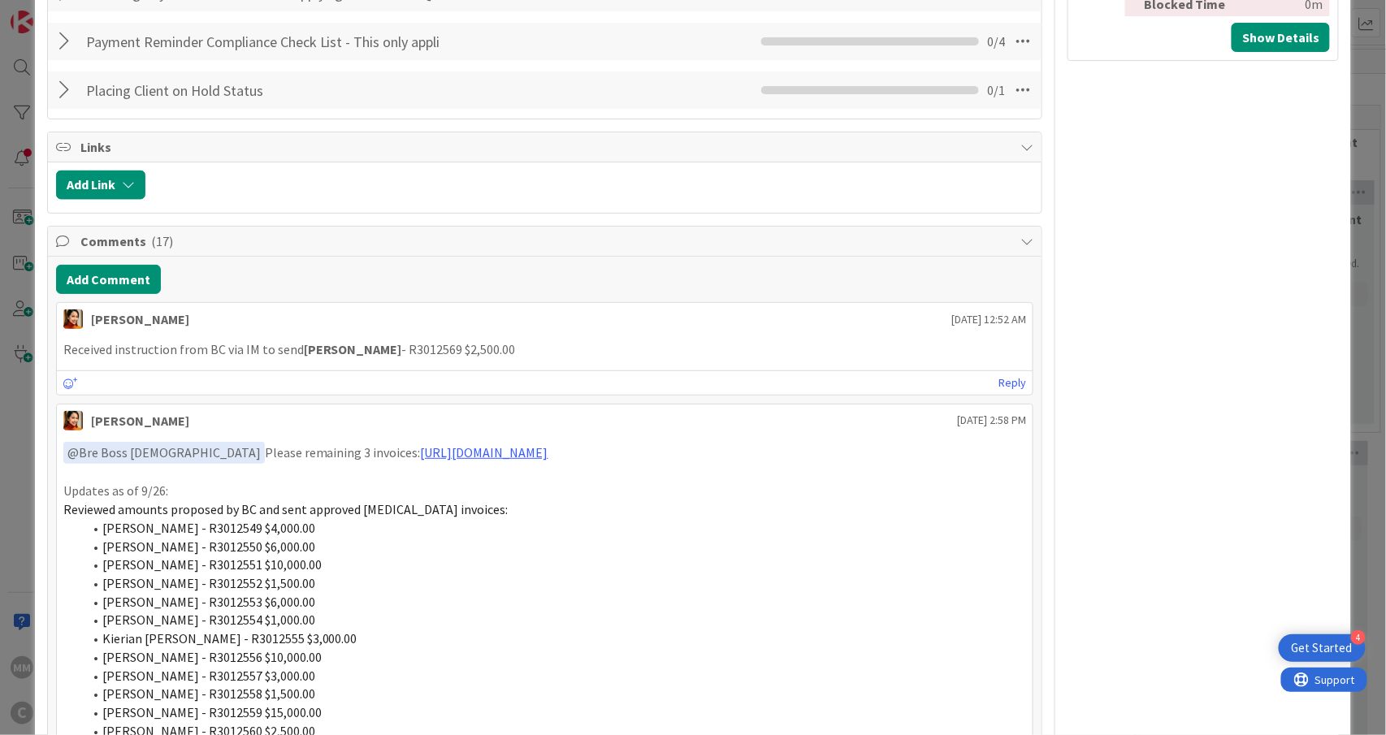
scroll to position [1083, 0]
